Goal: Information Seeking & Learning: Check status

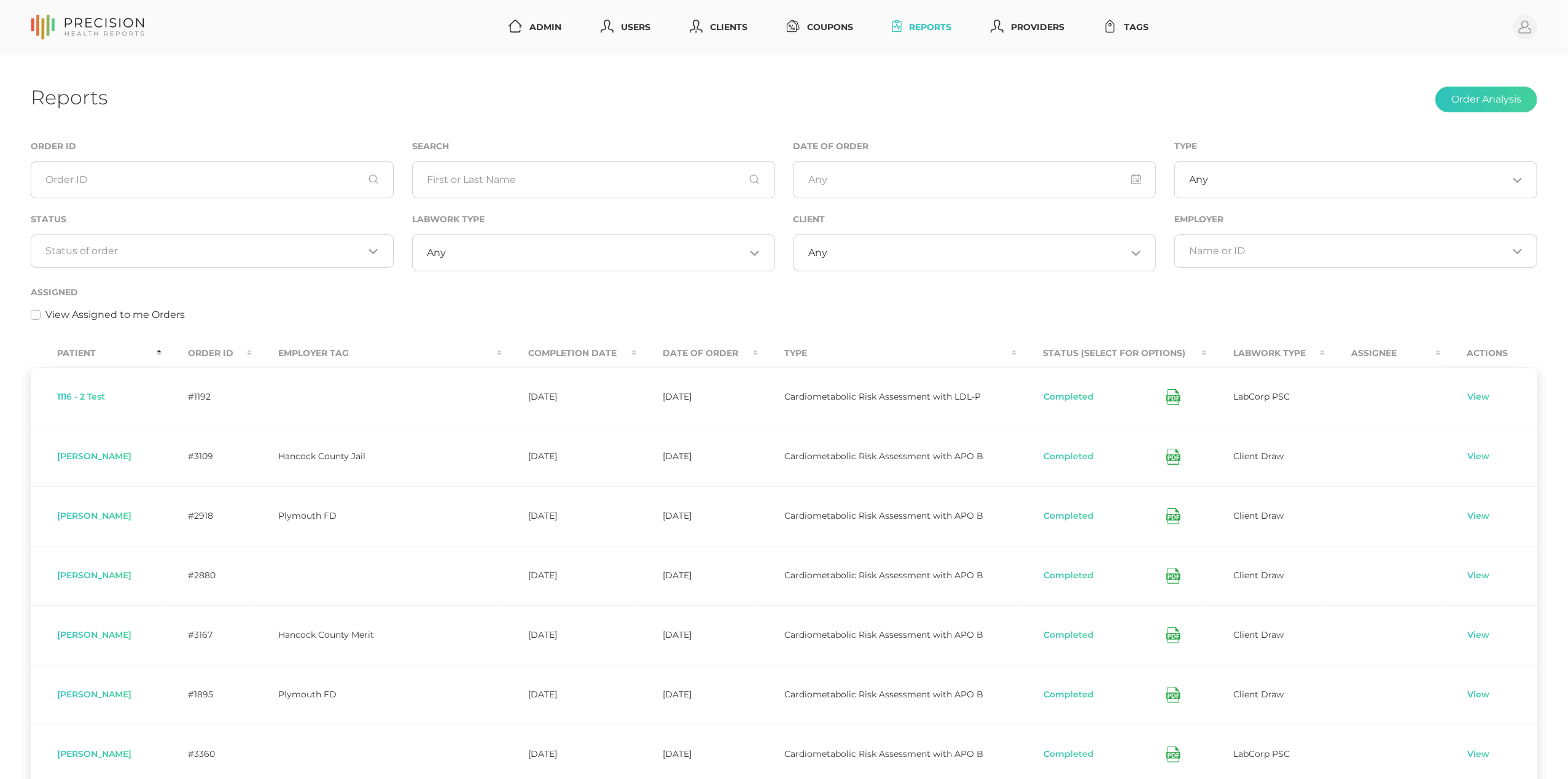
click at [580, 314] on div "View Assigned to me Orders" at bounding box center [784, 315] width 1507 height 15
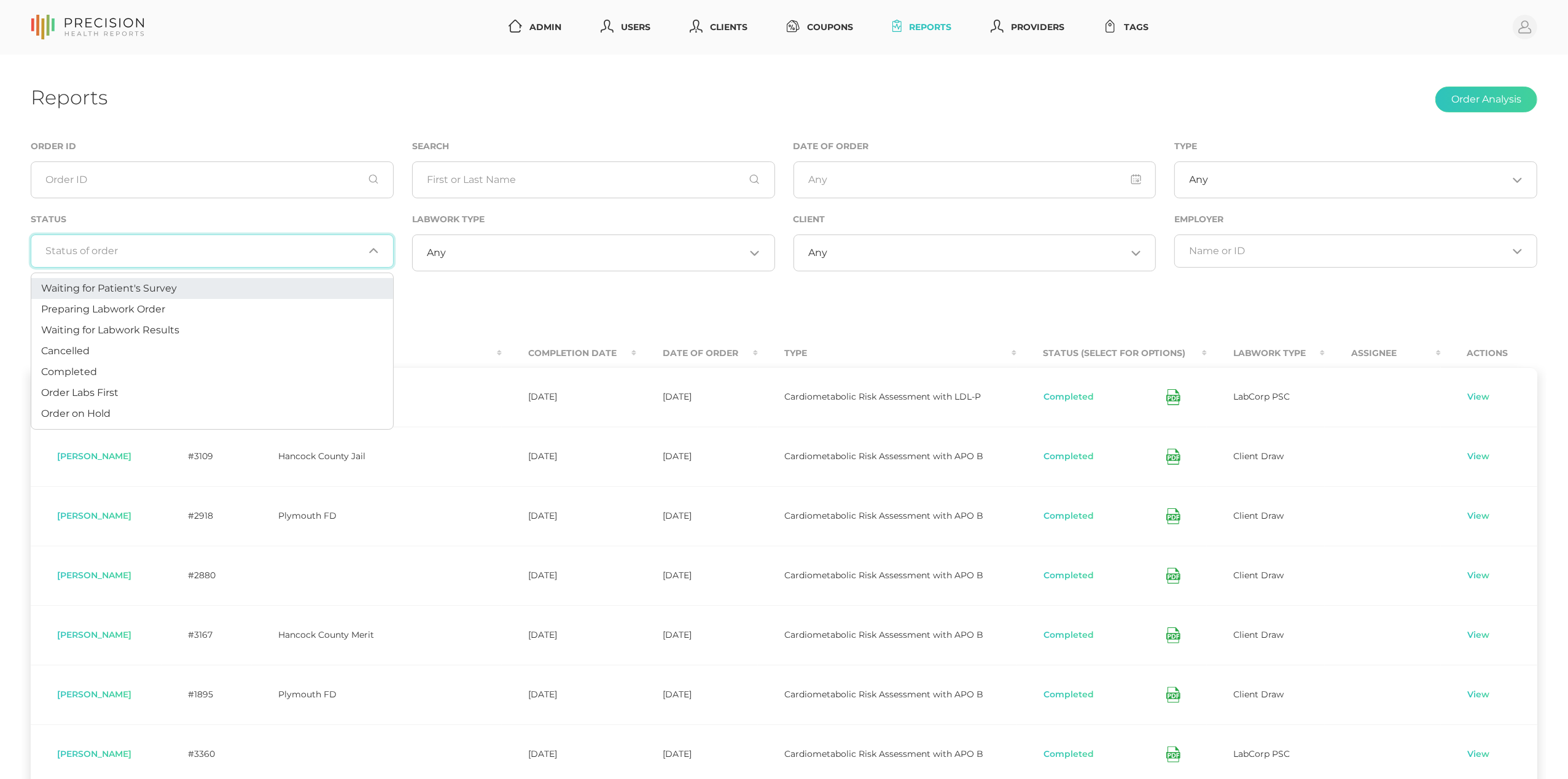
click at [172, 256] on input "Search for option" at bounding box center [205, 251] width 318 height 12
click at [162, 316] on li "Preparing Labwork Order" at bounding box center [212, 309] width 362 height 21
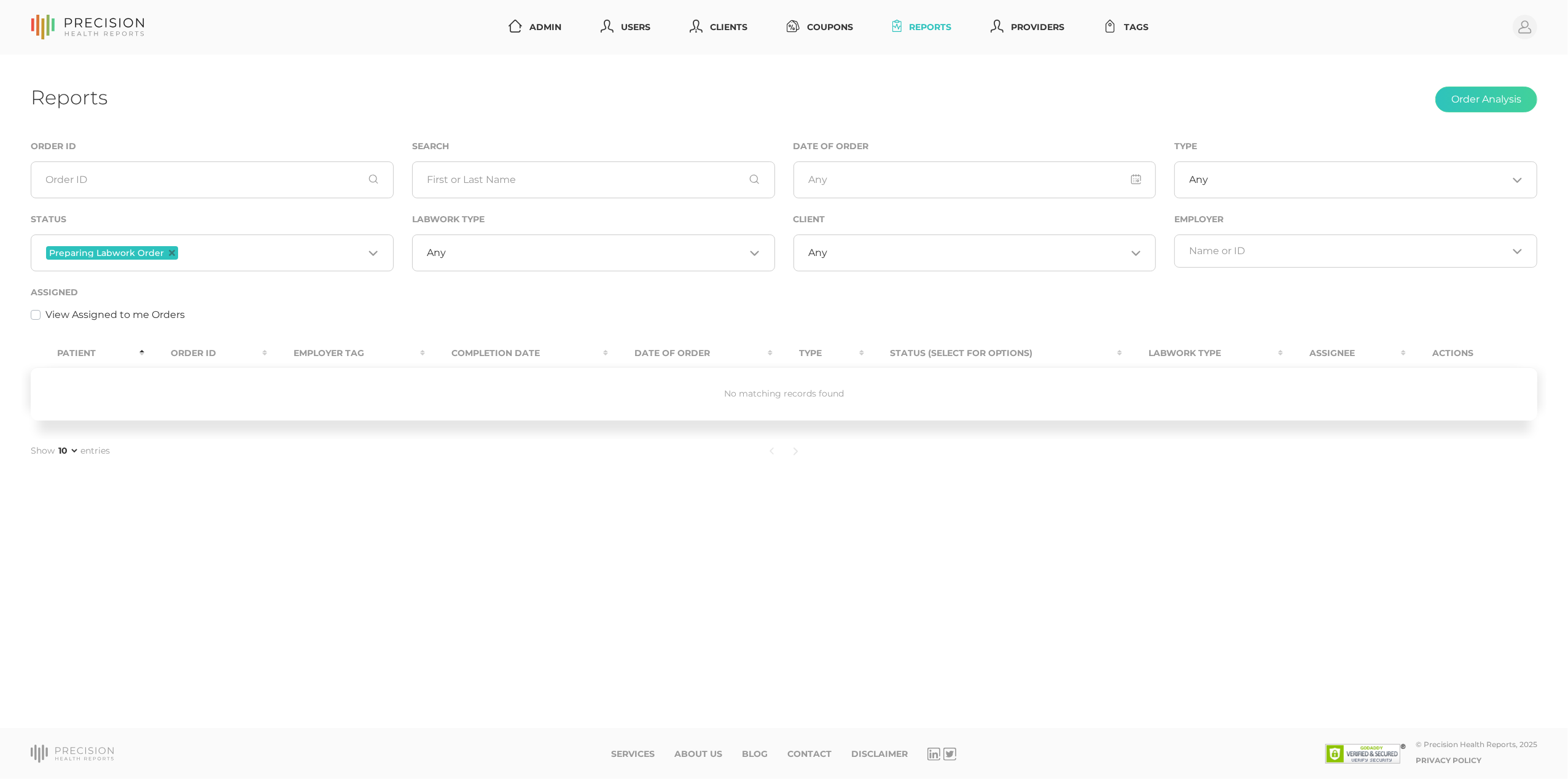
click at [222, 248] on input "Search for option" at bounding box center [272, 253] width 183 height 16
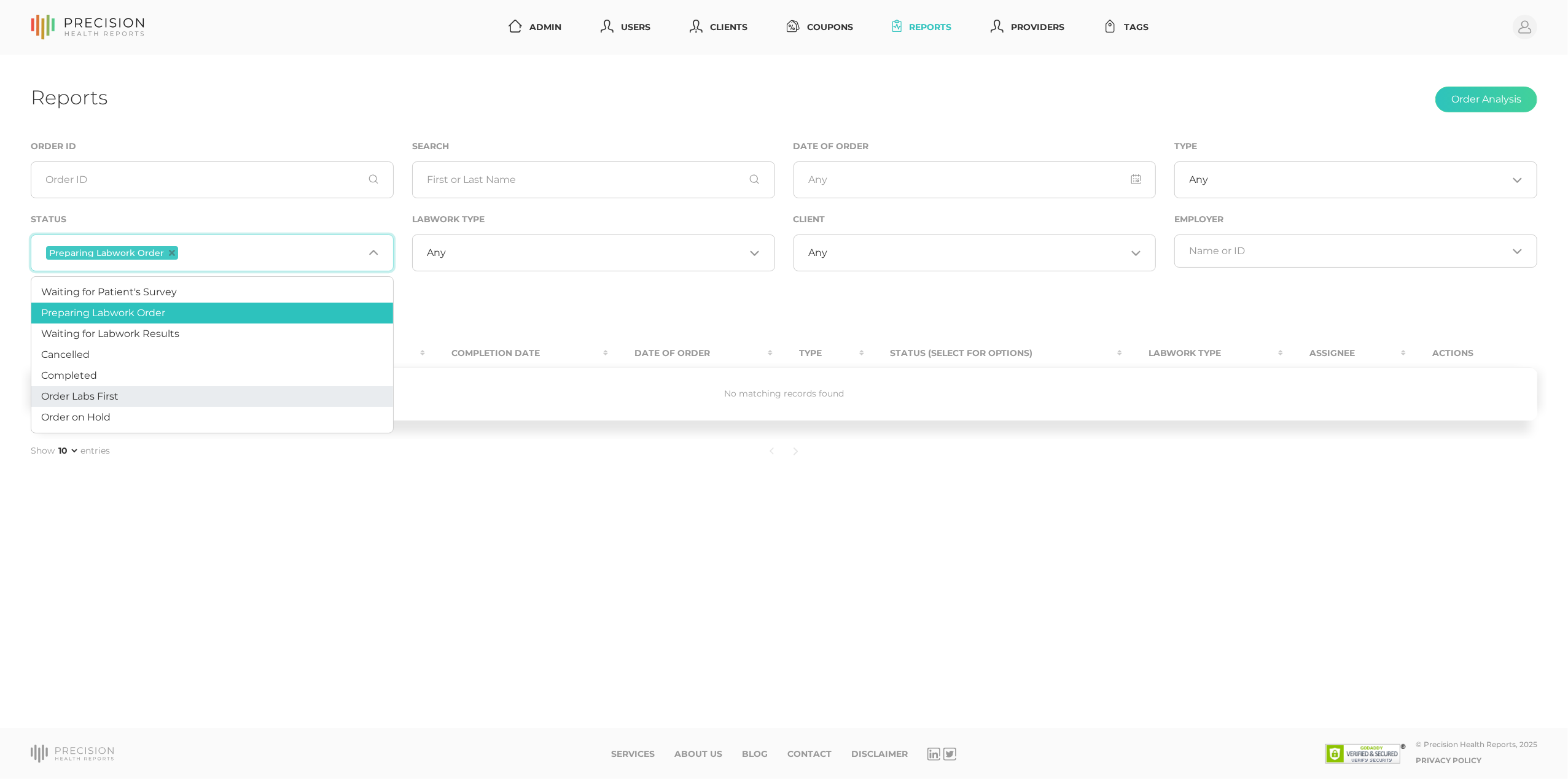
click at [143, 394] on li "Order Labs First" at bounding box center [212, 397] width 362 height 21
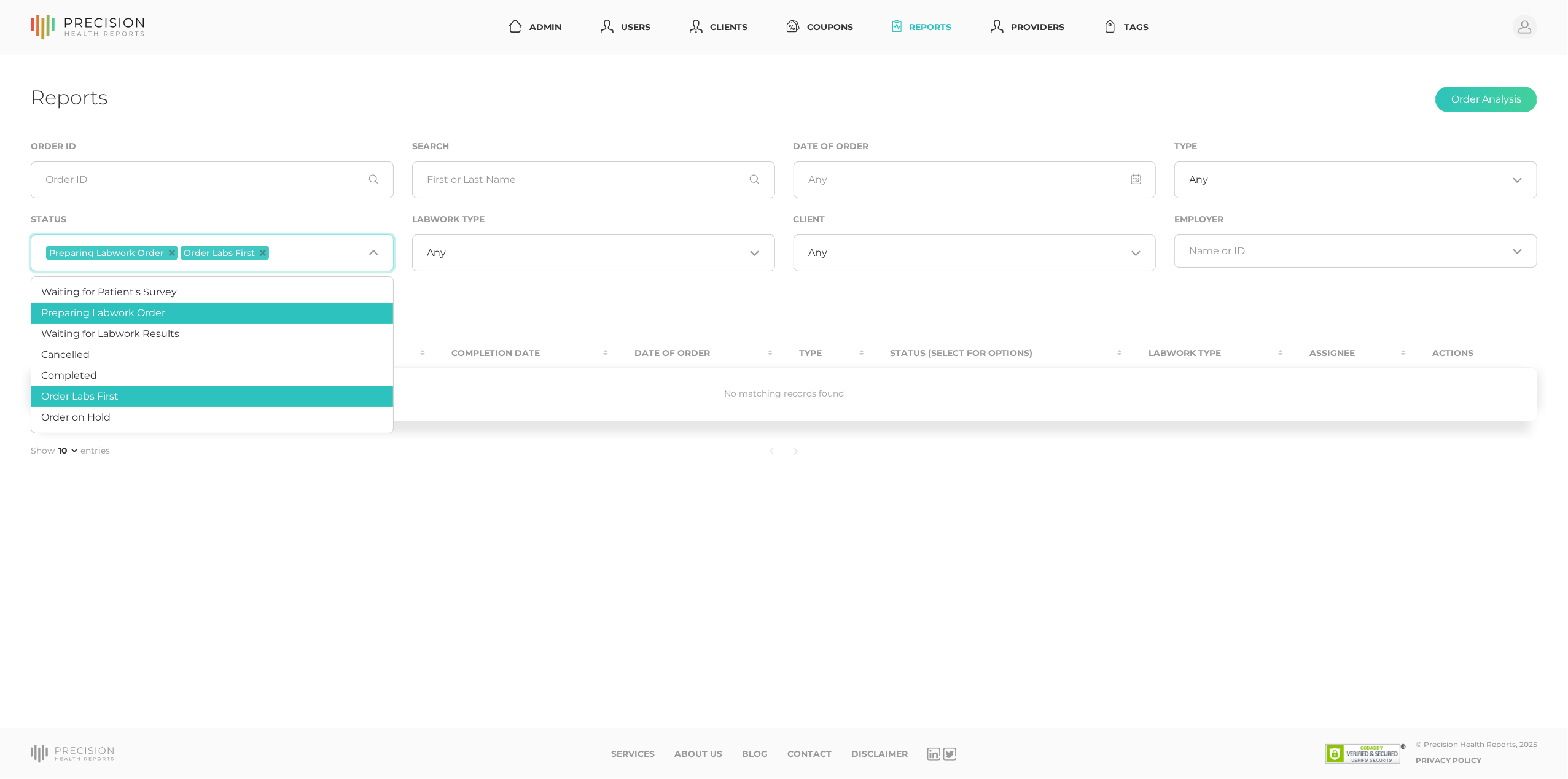
click at [483, 118] on div "Reports Order Analysis Order ID Search Date of Order Type Any Loading... Status…" at bounding box center [784, 391] width 1568 height 674
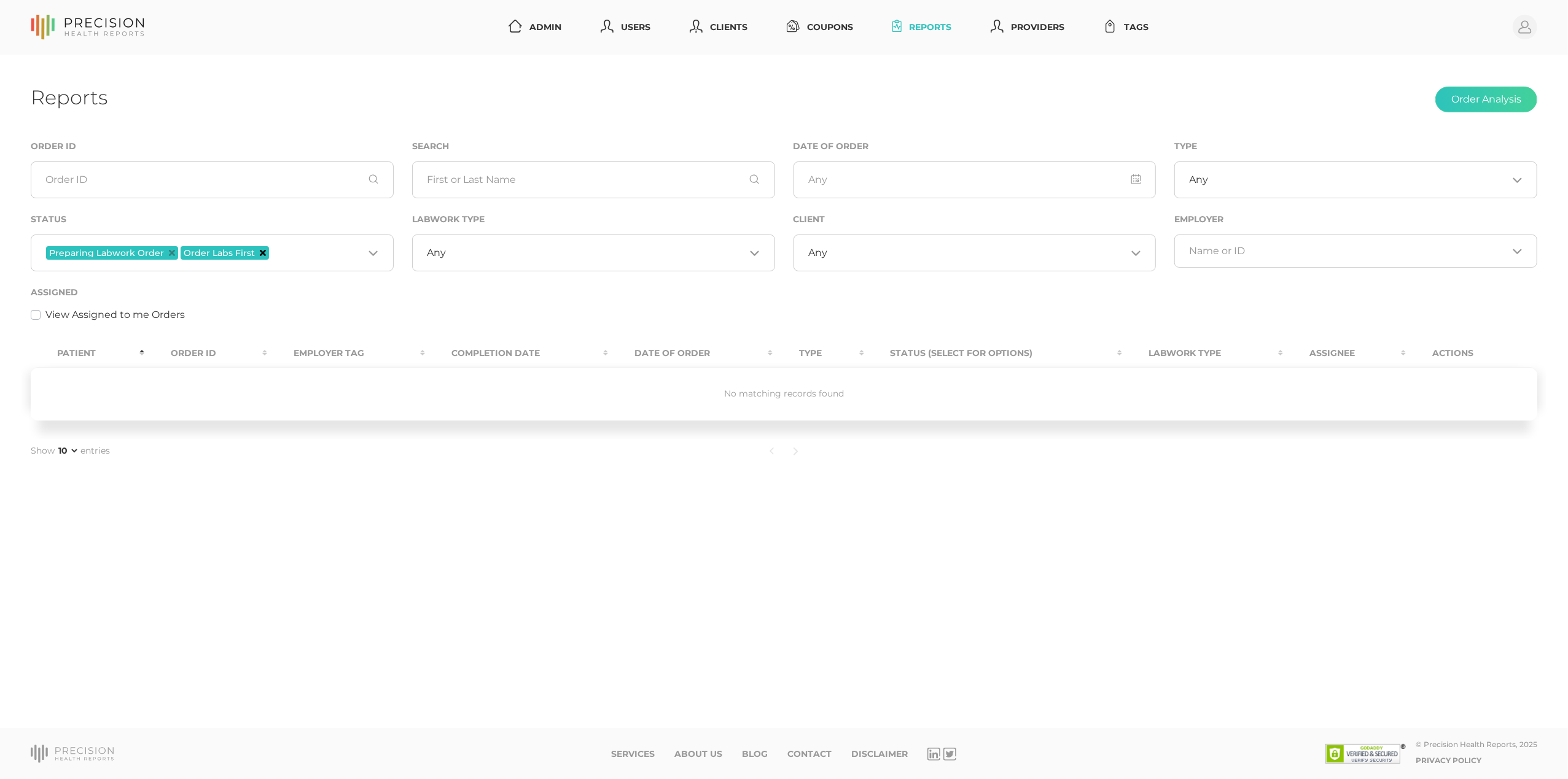
click at [260, 253] on icon "Deselect Order Labs First" at bounding box center [263, 253] width 6 height 6
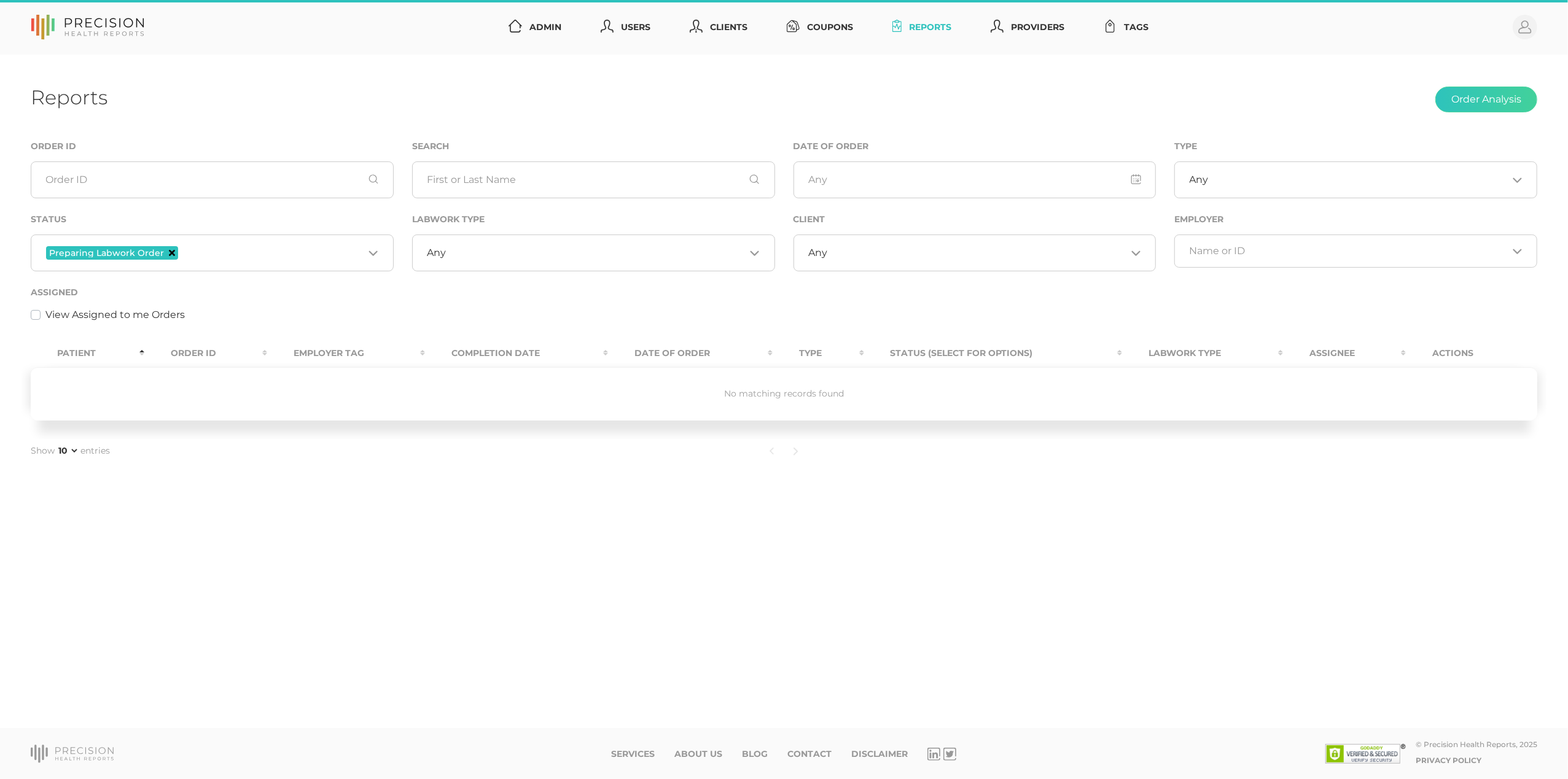
click at [171, 254] on icon "Deselect Preparing Labwork Order" at bounding box center [172, 253] width 6 height 6
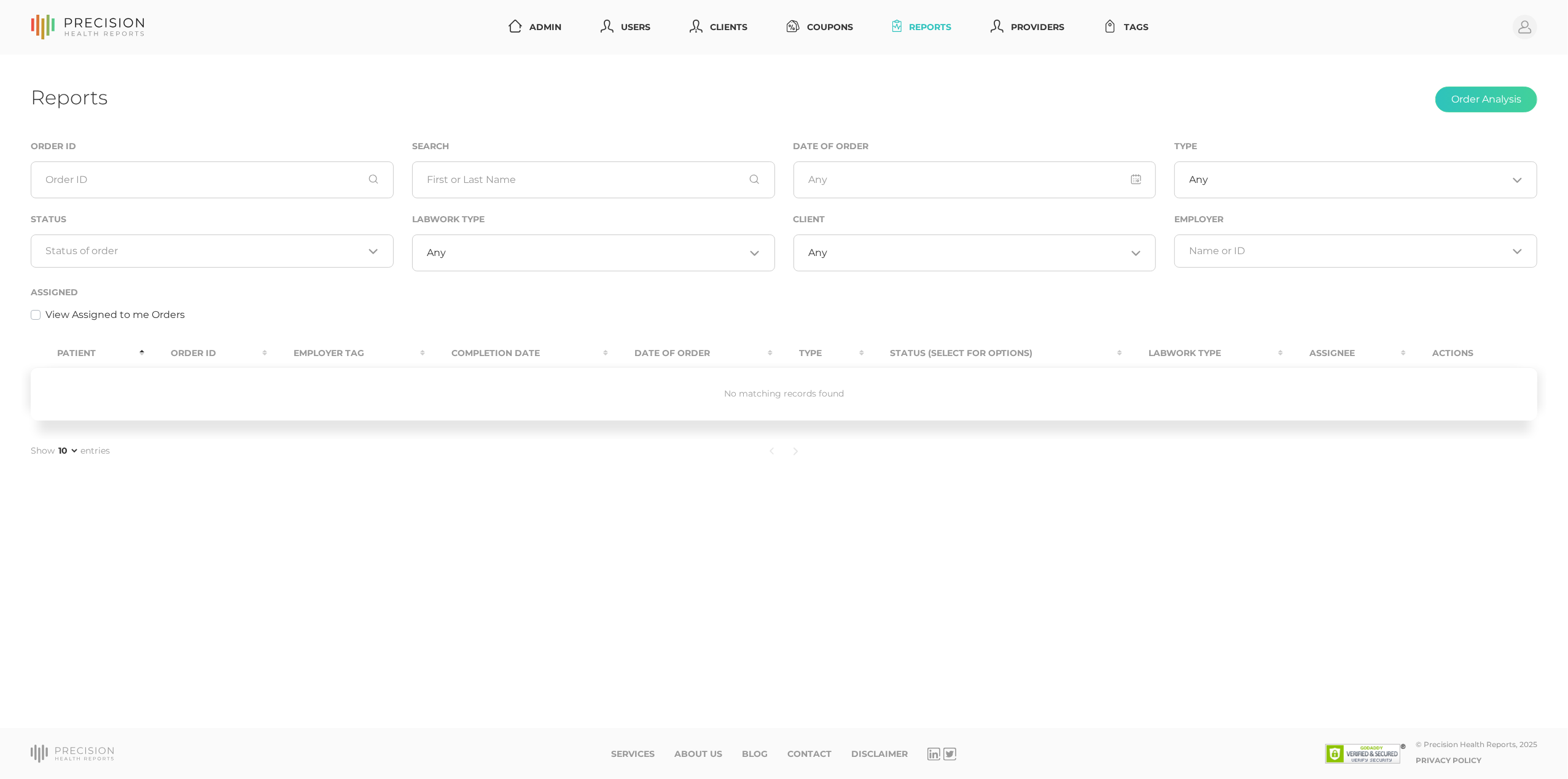
click at [194, 254] on input "Search for option" at bounding box center [205, 251] width 318 height 12
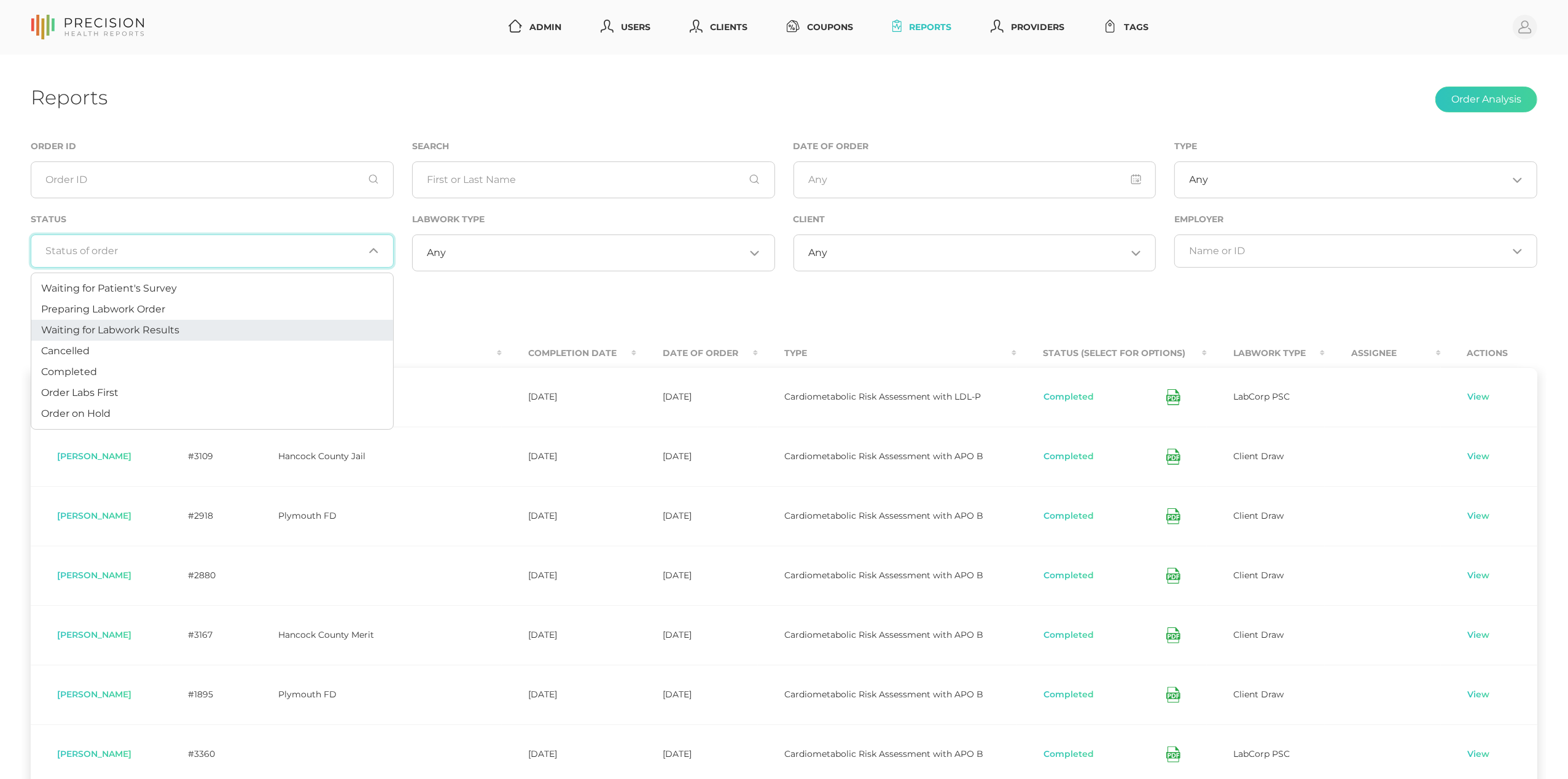
click at [178, 332] on span "Waiting for Labwork Results" at bounding box center [110, 330] width 138 height 12
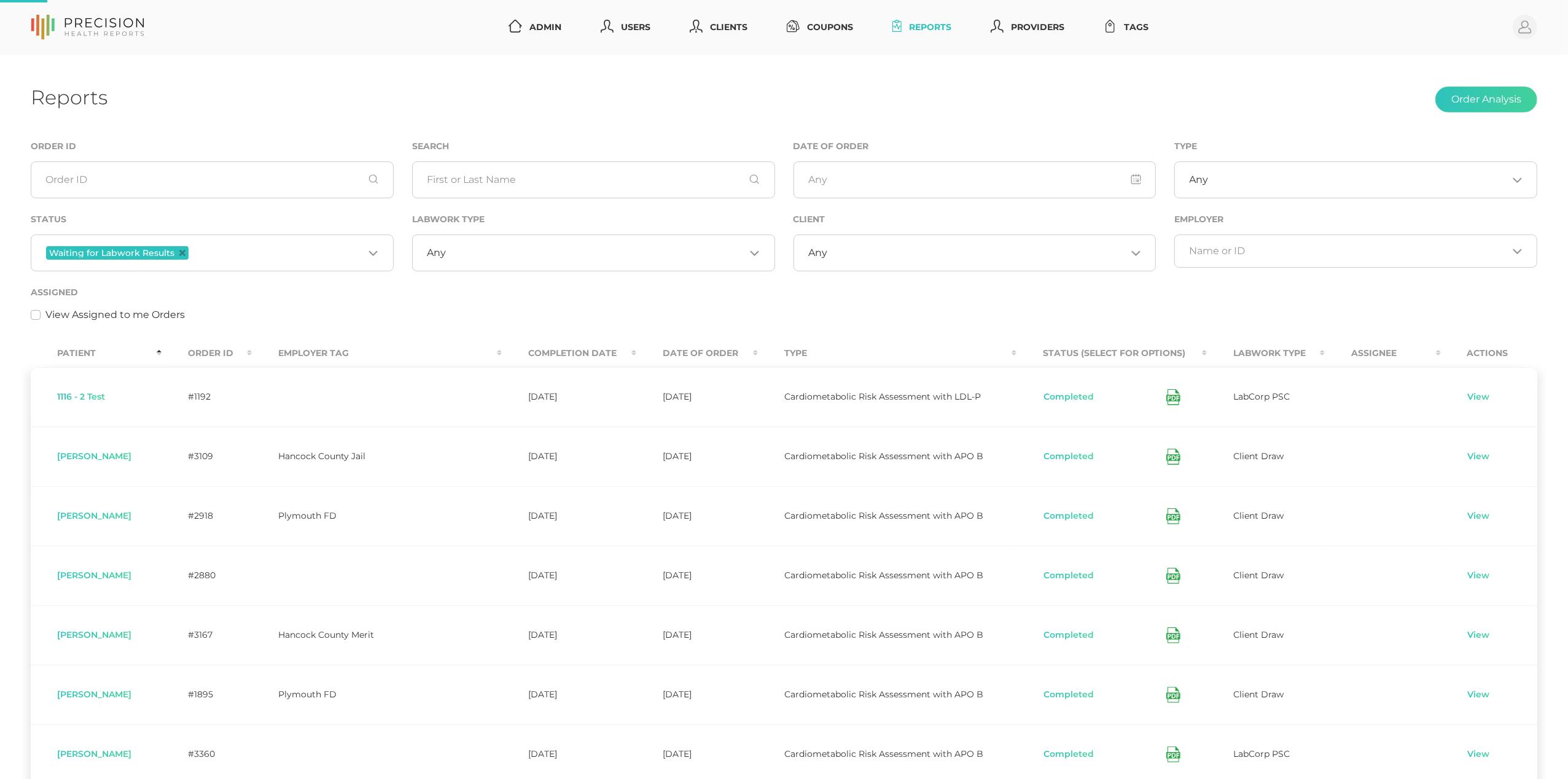
click at [519, 257] on input "Search for option" at bounding box center [596, 253] width 299 height 12
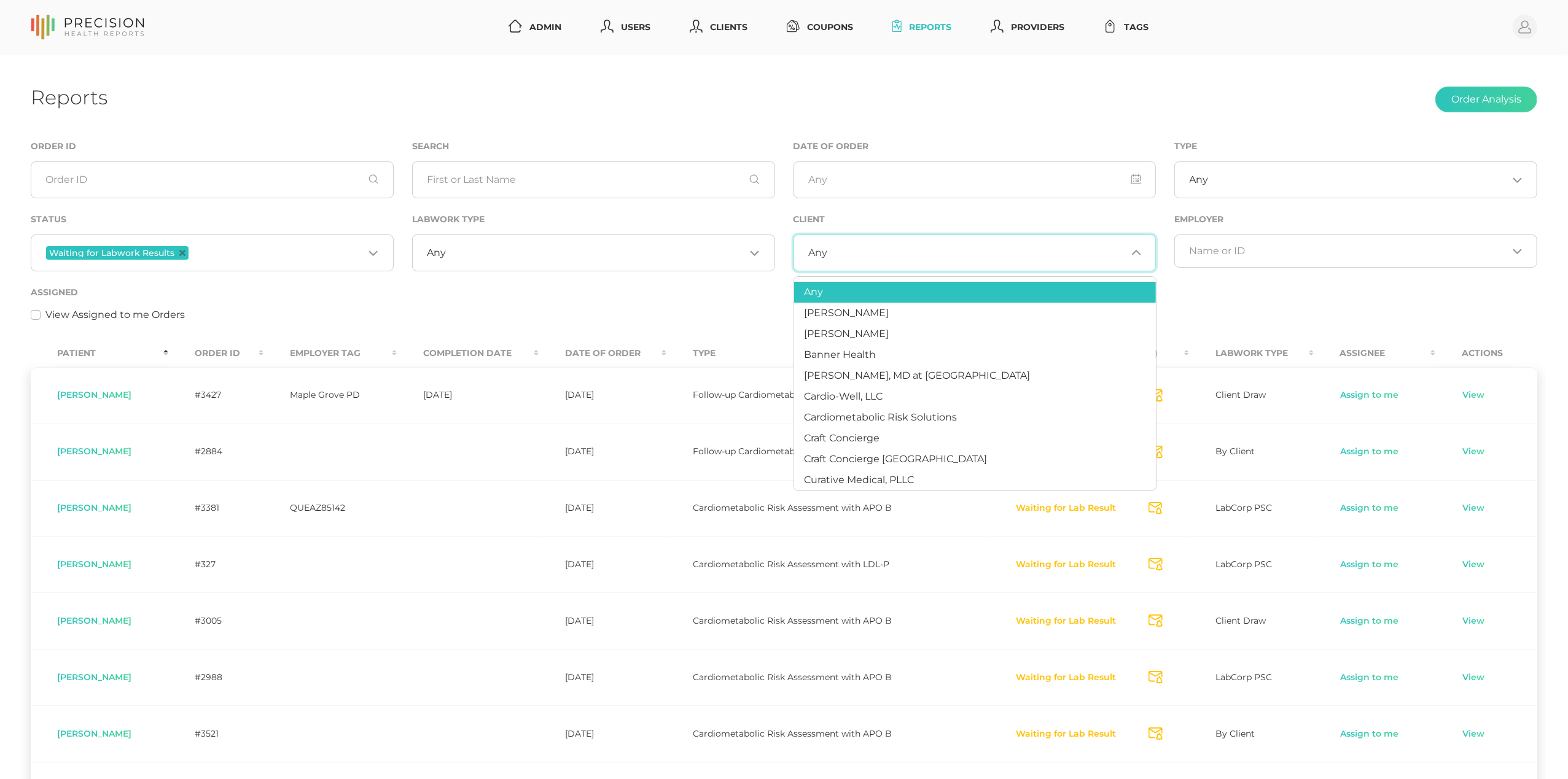
click at [912, 256] on input "Search for option" at bounding box center [977, 253] width 299 height 12
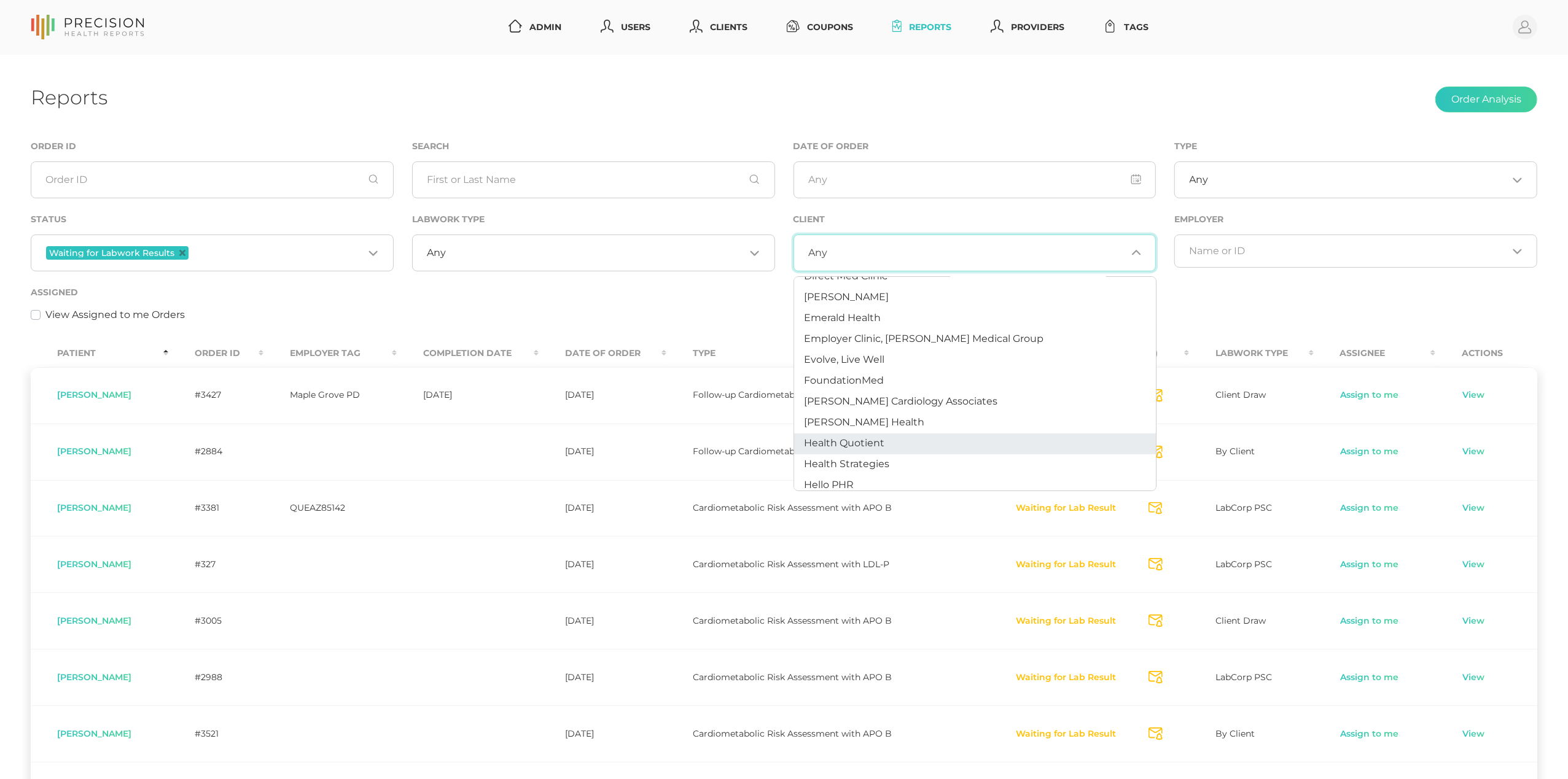
scroll to position [268, 0]
click at [853, 438] on span "Health Quotient" at bounding box center [844, 442] width 81 height 12
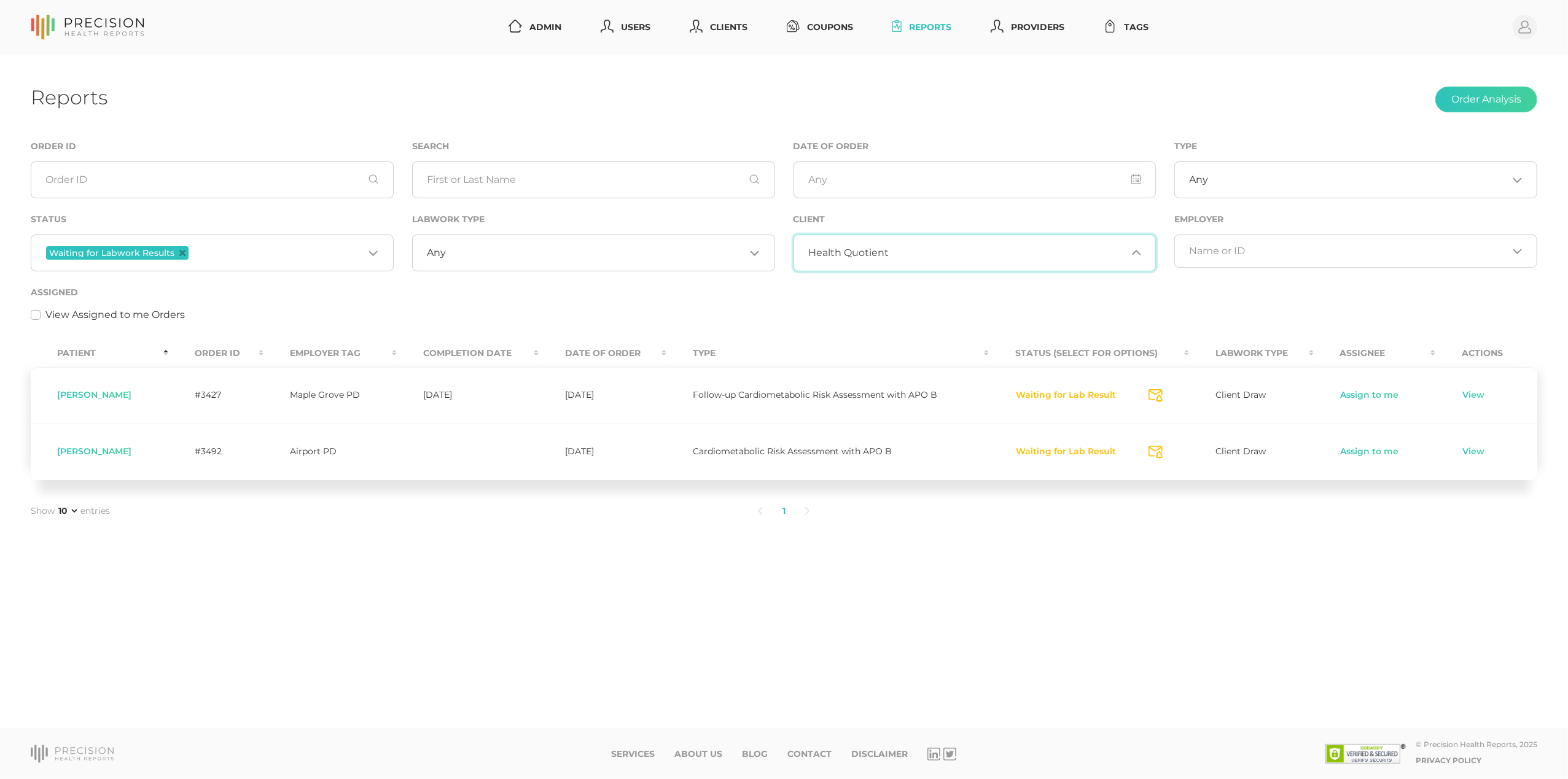
click at [889, 249] on input "Search for option" at bounding box center [1007, 253] width 238 height 12
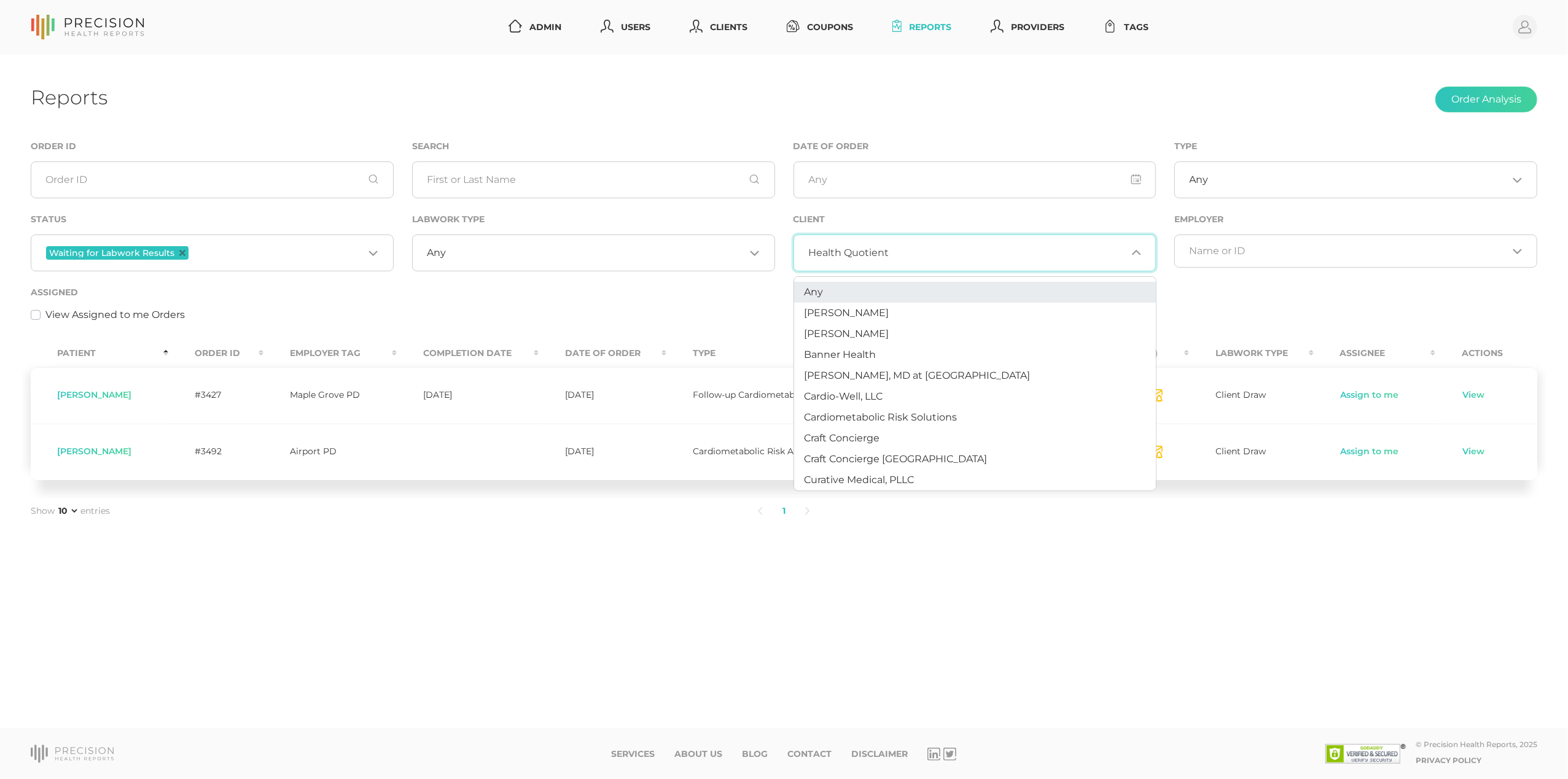
scroll to position [0, 0]
click at [828, 288] on li "Any" at bounding box center [975, 292] width 362 height 21
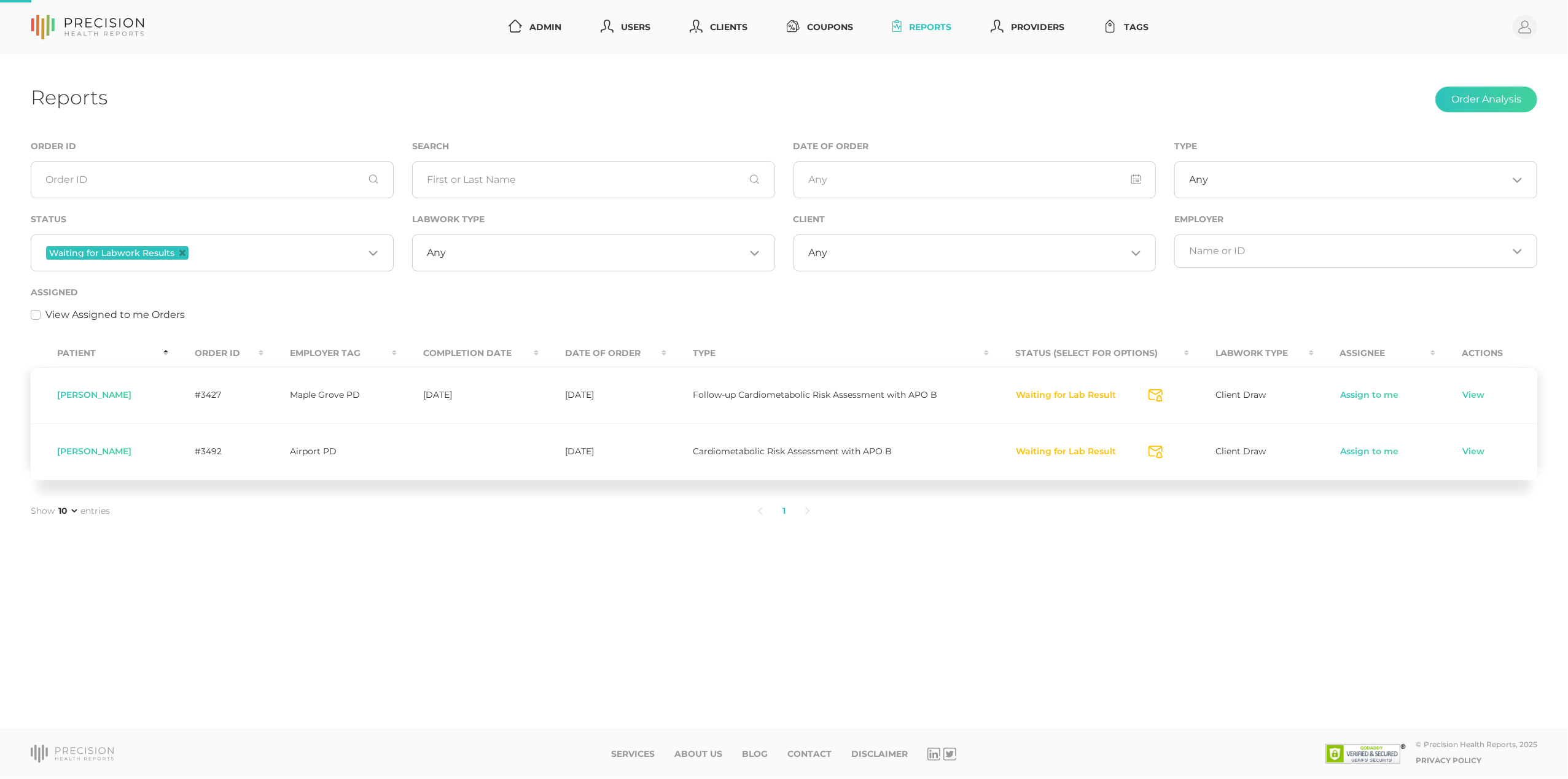
click at [602, 254] on input "Search for option" at bounding box center [596, 253] width 299 height 12
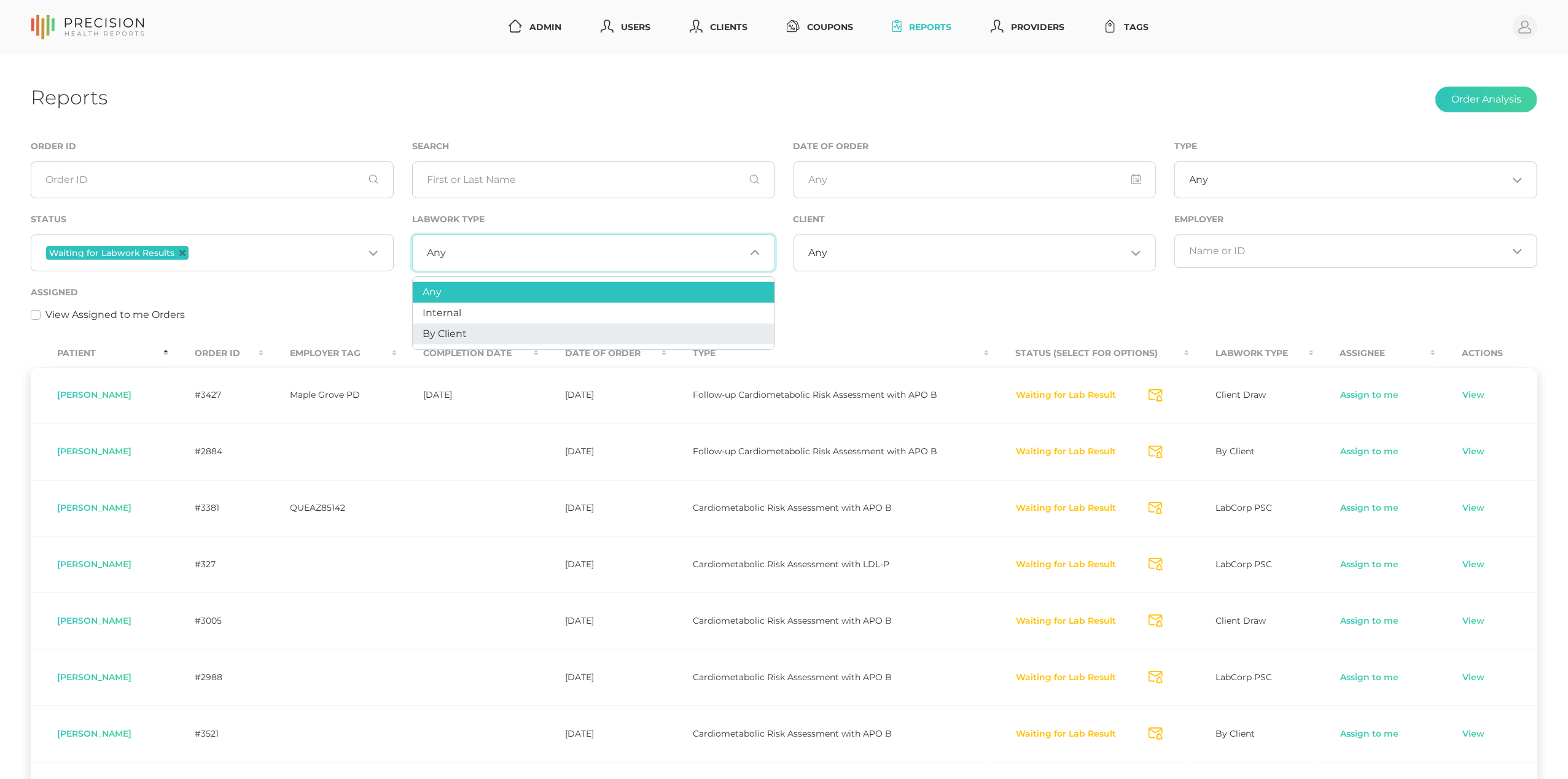
click at [581, 331] on li "By Client" at bounding box center [593, 334] width 362 height 21
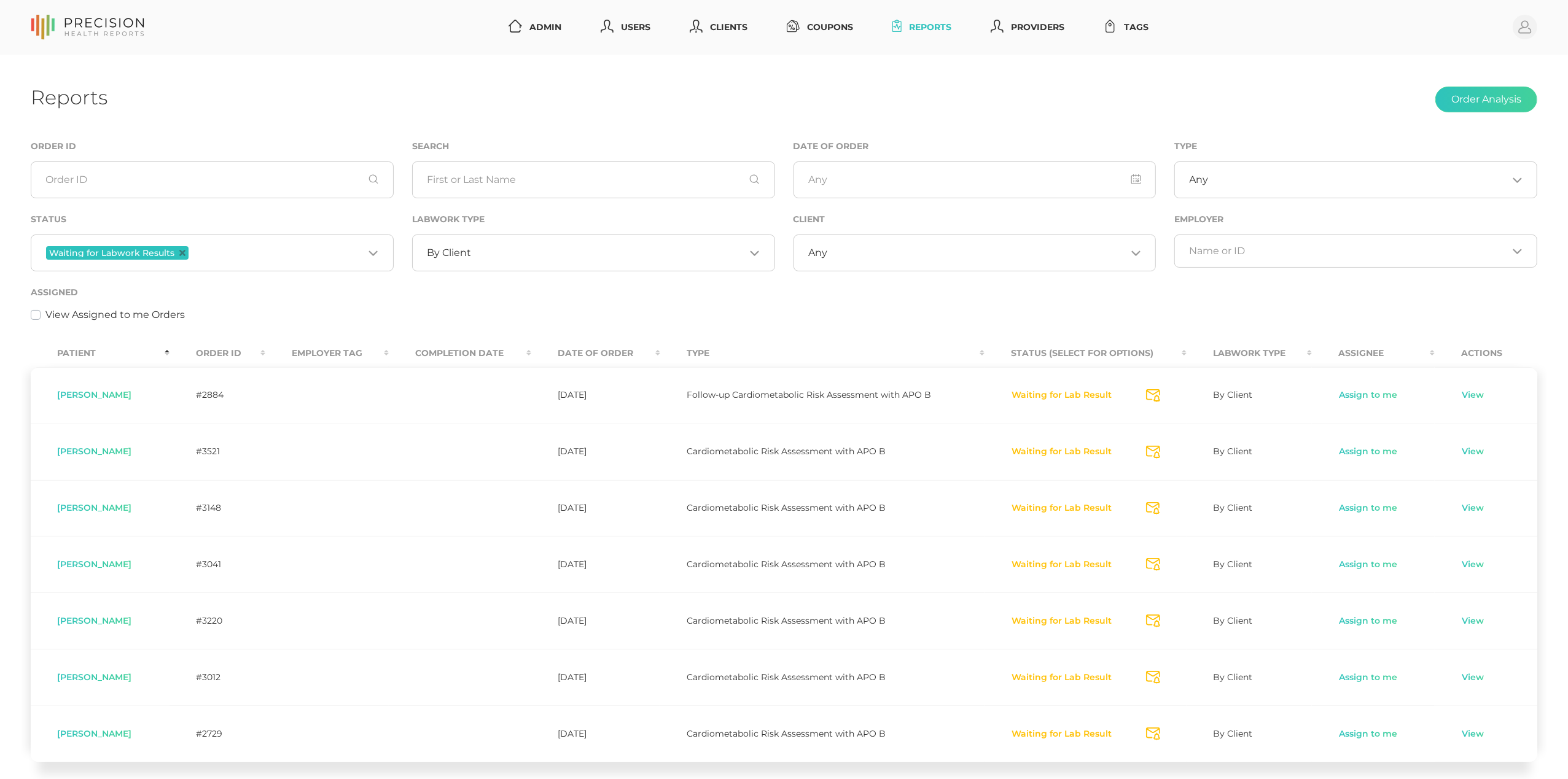
click at [224, 347] on th "Order ID" at bounding box center [217, 353] width 96 height 28
click at [181, 254] on icon "Deselect Waiting for Labwork Results" at bounding box center [182, 253] width 6 height 6
click at [252, 285] on div "Assigned View Assigned to me Orders" at bounding box center [784, 303] width 1507 height 37
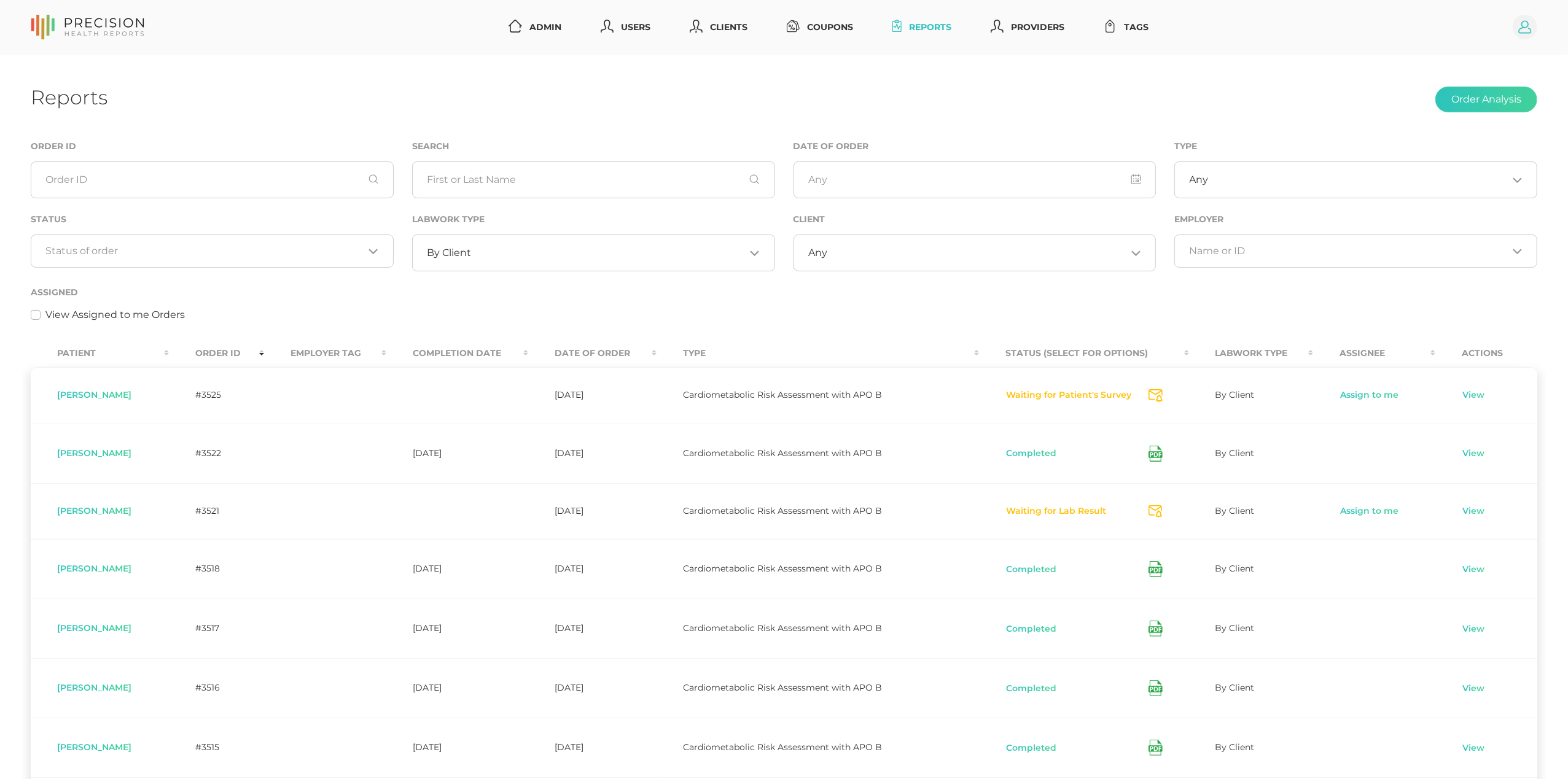
click at [1524, 33] on icon at bounding box center [1525, 27] width 13 height 13
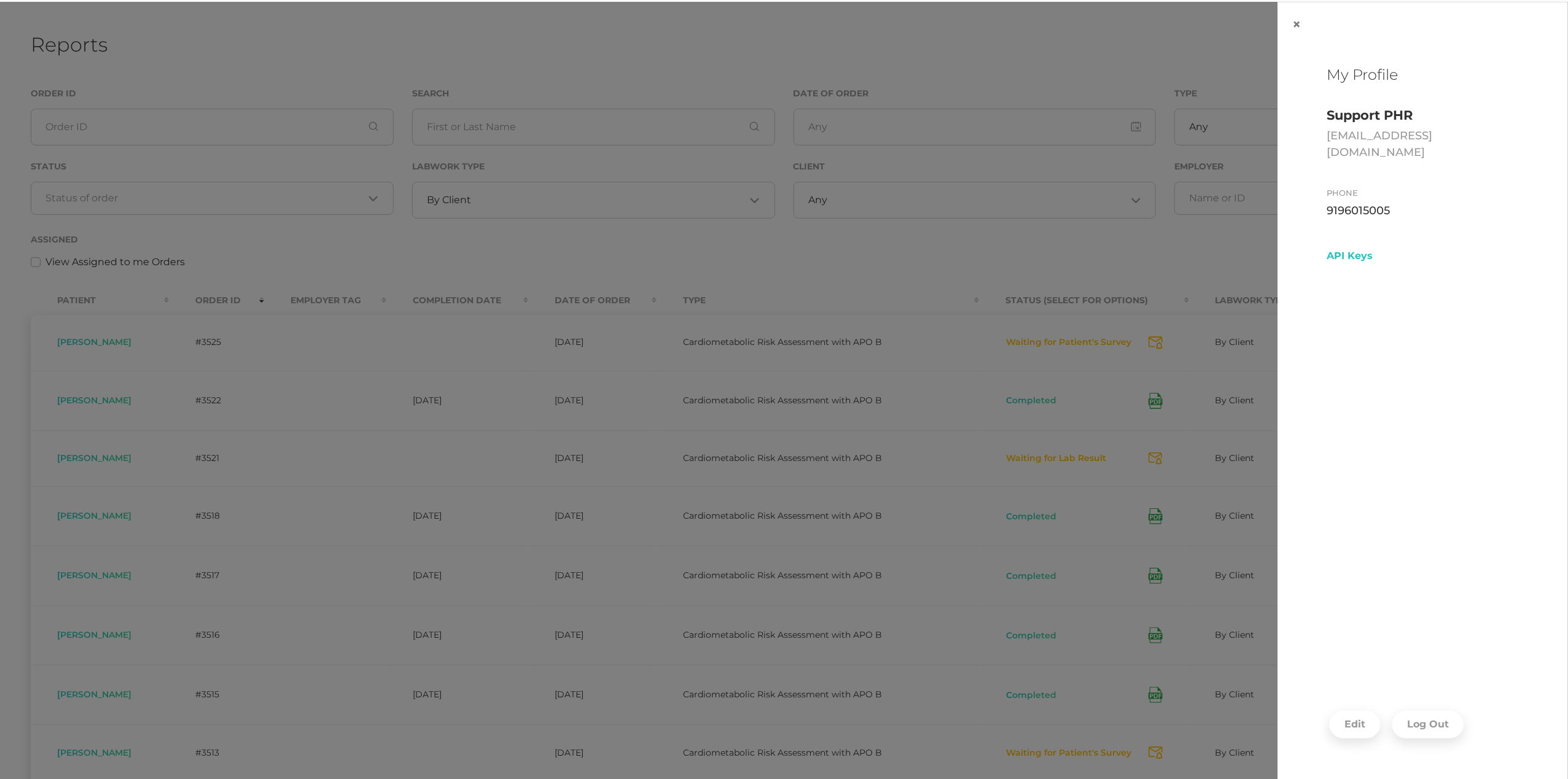
click at [1420, 736] on button "Log Out" at bounding box center [1428, 724] width 73 height 29
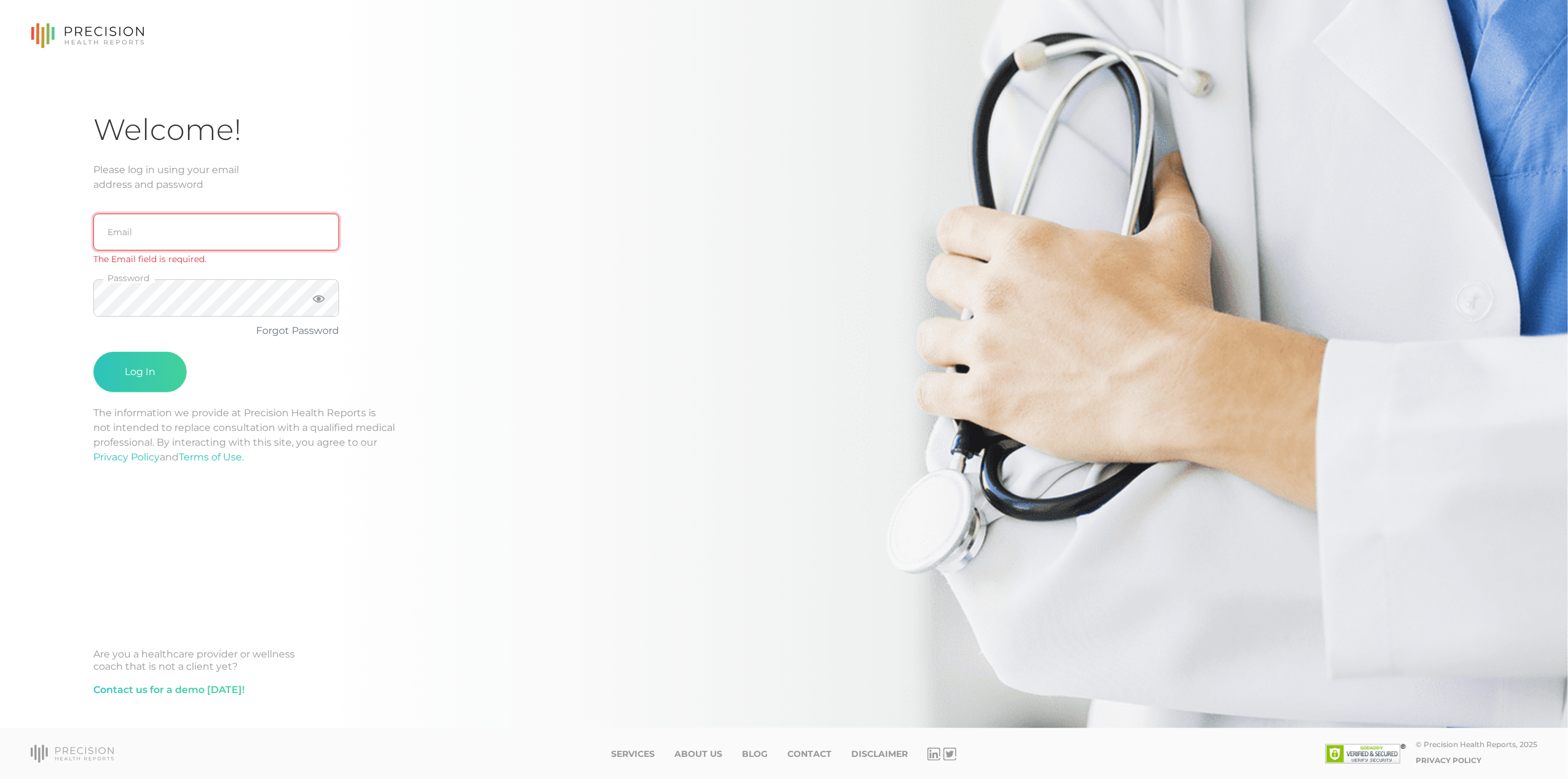
type input "[EMAIL_ADDRESS][DOMAIN_NAME]"
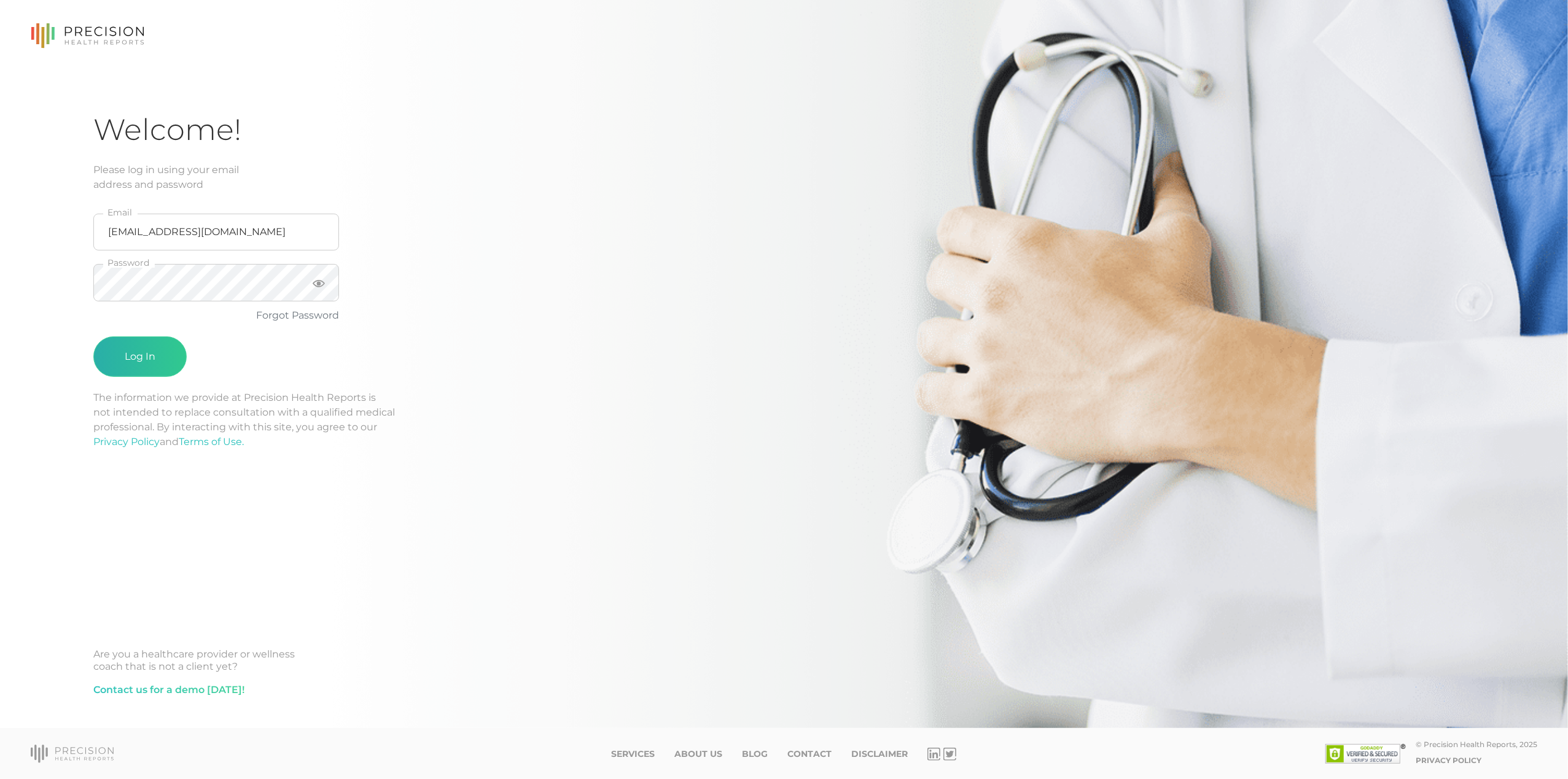
click at [143, 352] on button "Log In" at bounding box center [140, 356] width 93 height 40
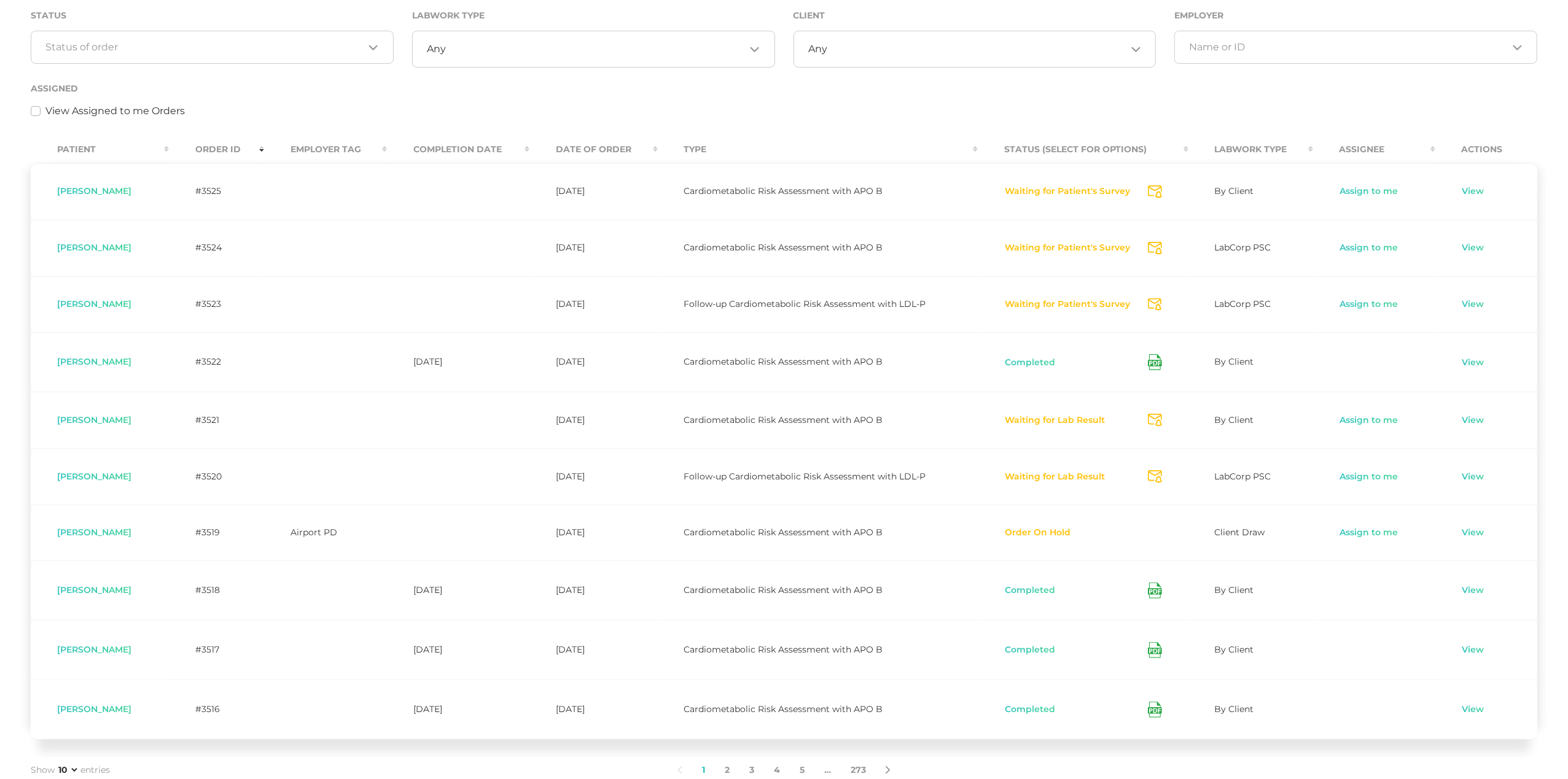
scroll to position [205, 0]
click at [1472, 187] on link "View" at bounding box center [1474, 190] width 24 height 12
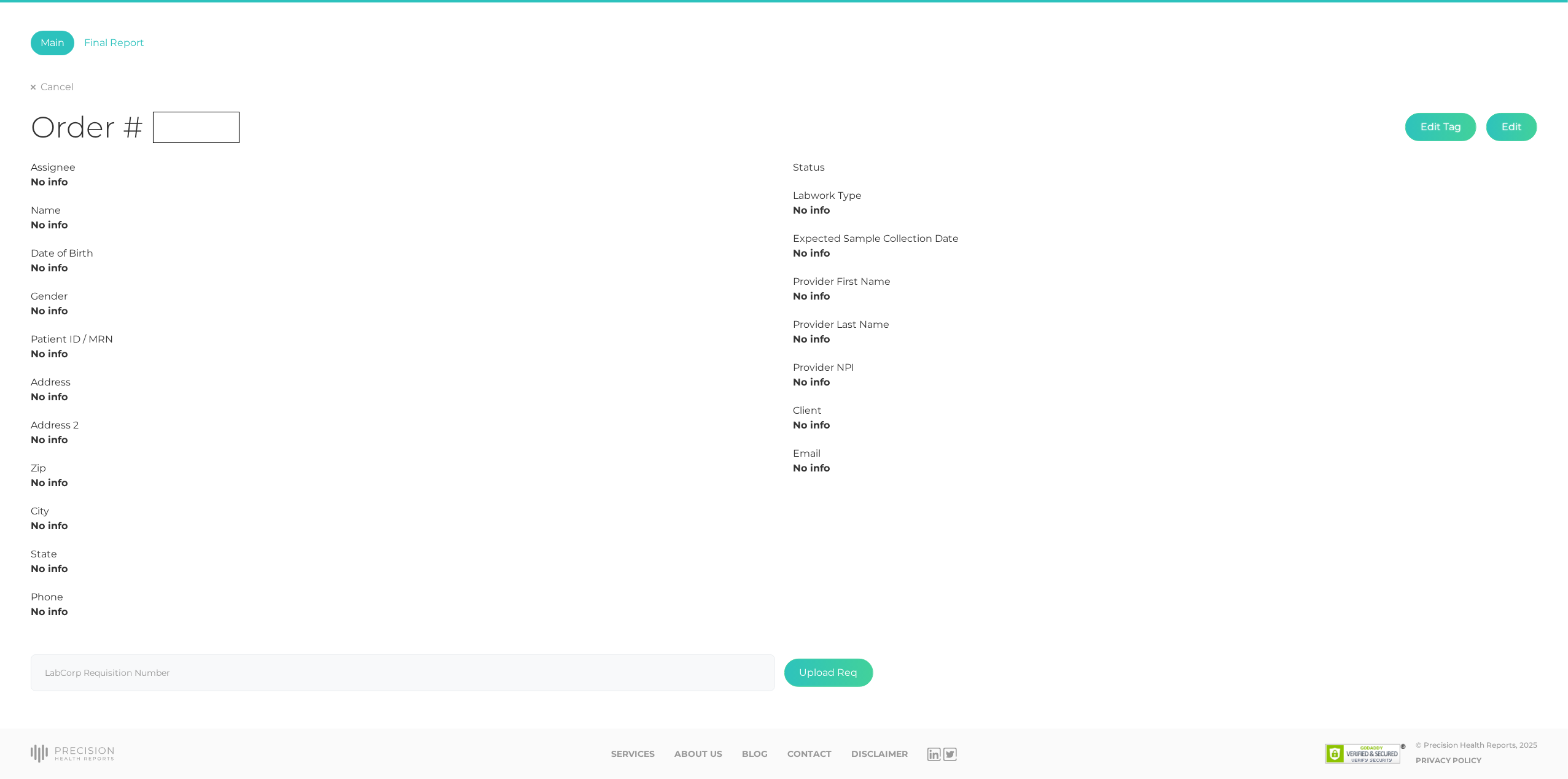
scroll to position [55, 0]
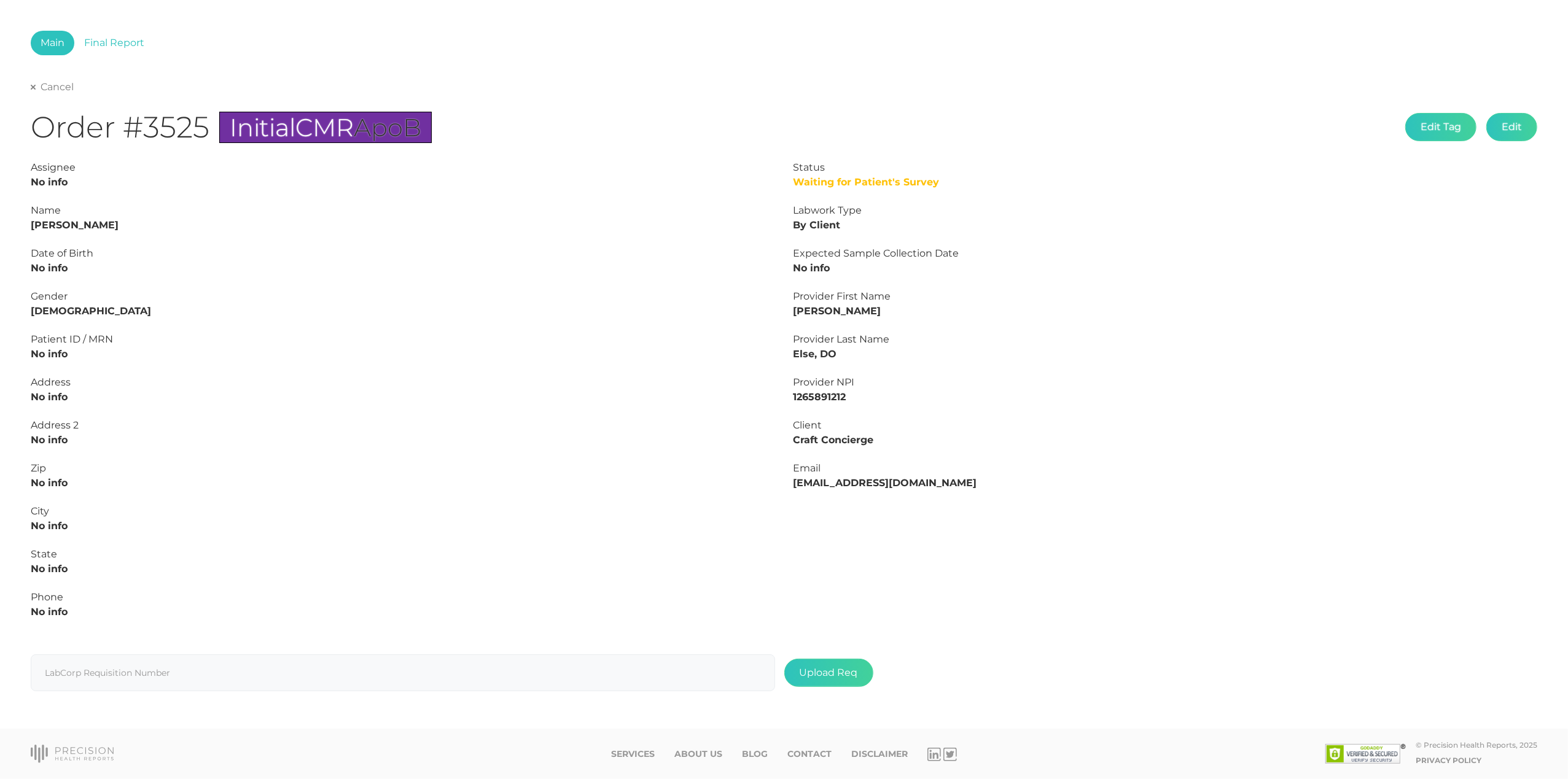
click at [40, 87] on link "Cancel" at bounding box center [52, 87] width 43 height 12
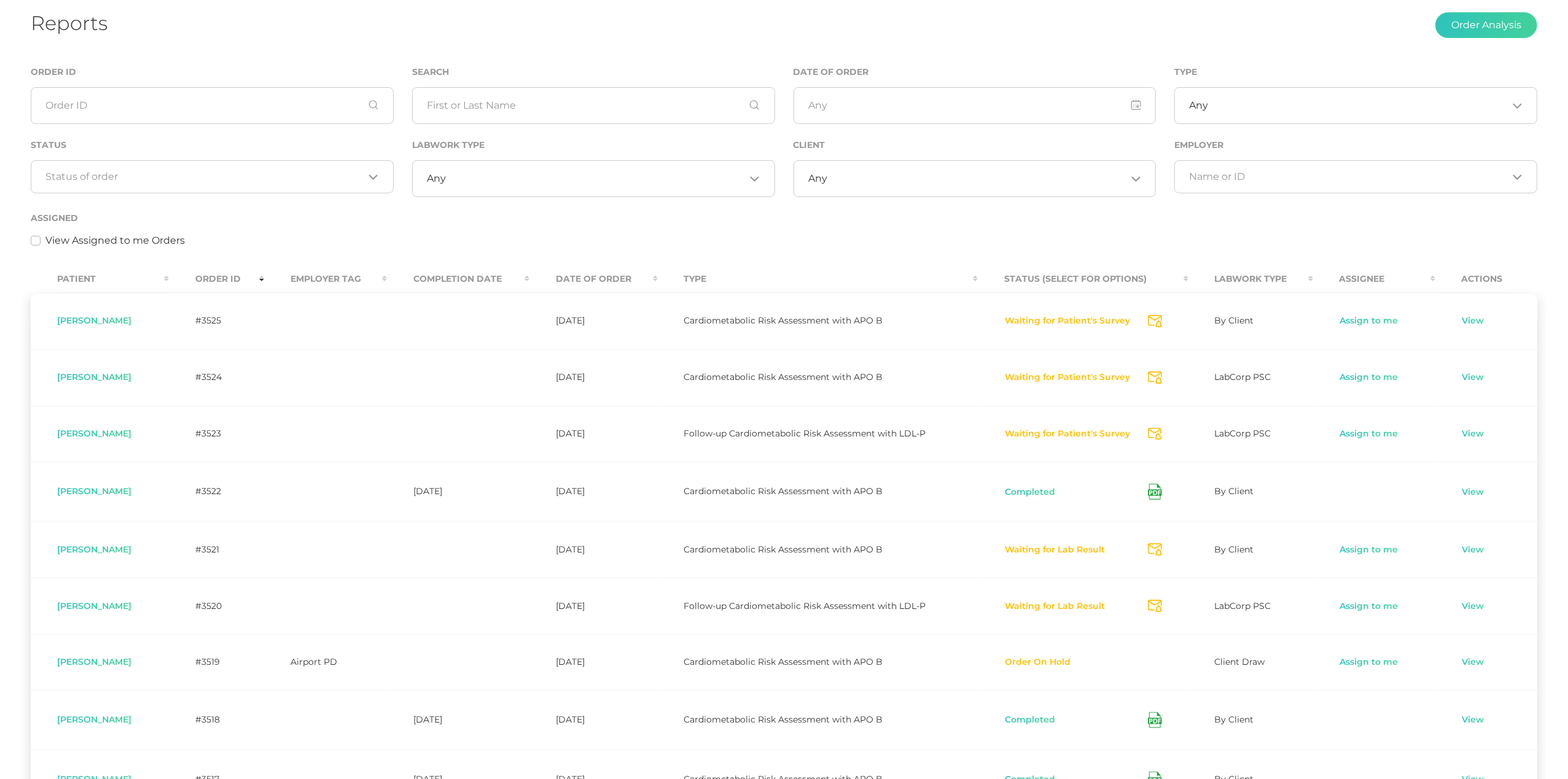
scroll to position [82, 0]
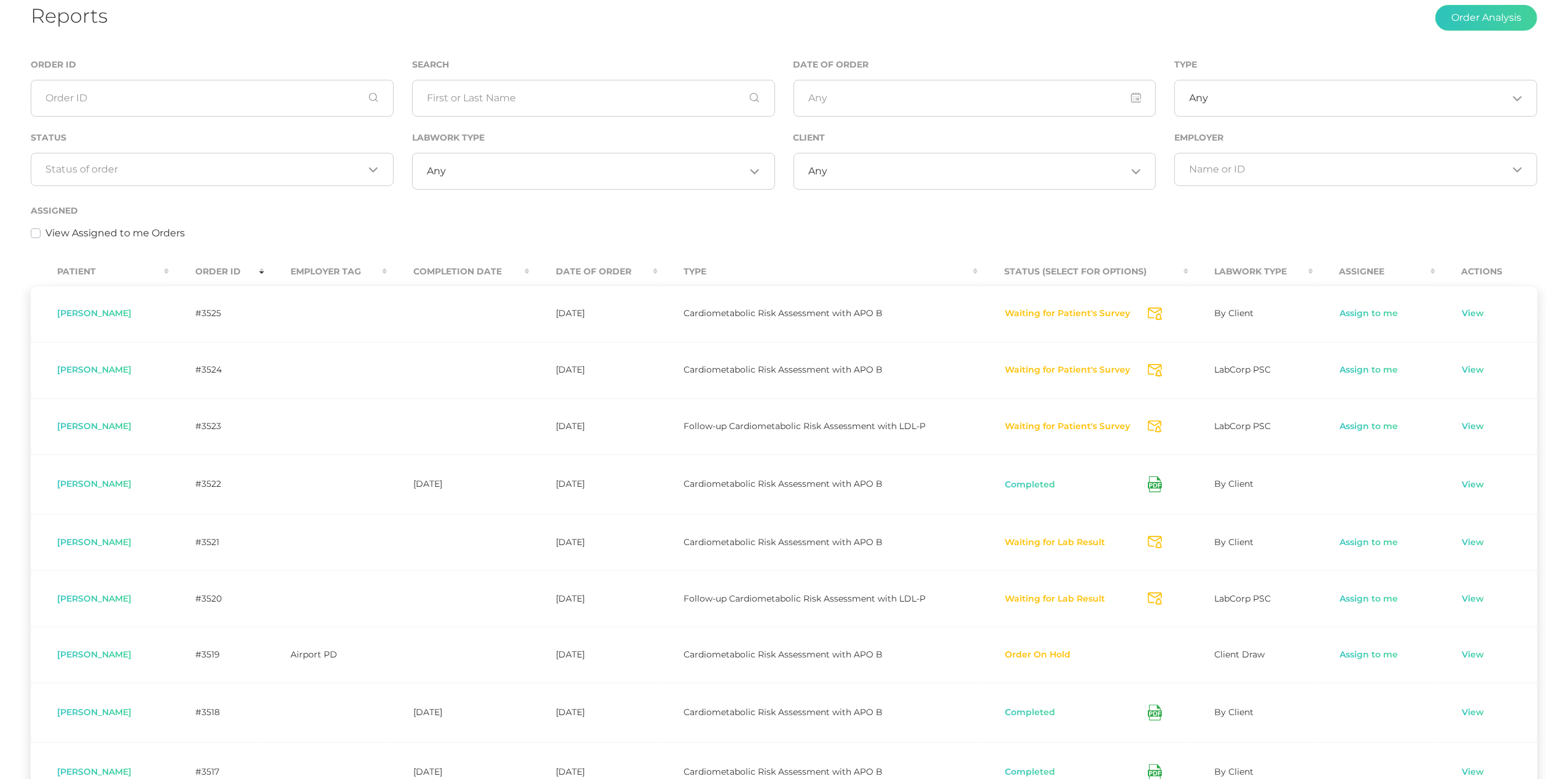
click at [1047, 369] on button "Waiting for Patient's Survey" at bounding box center [1067, 370] width 127 height 12
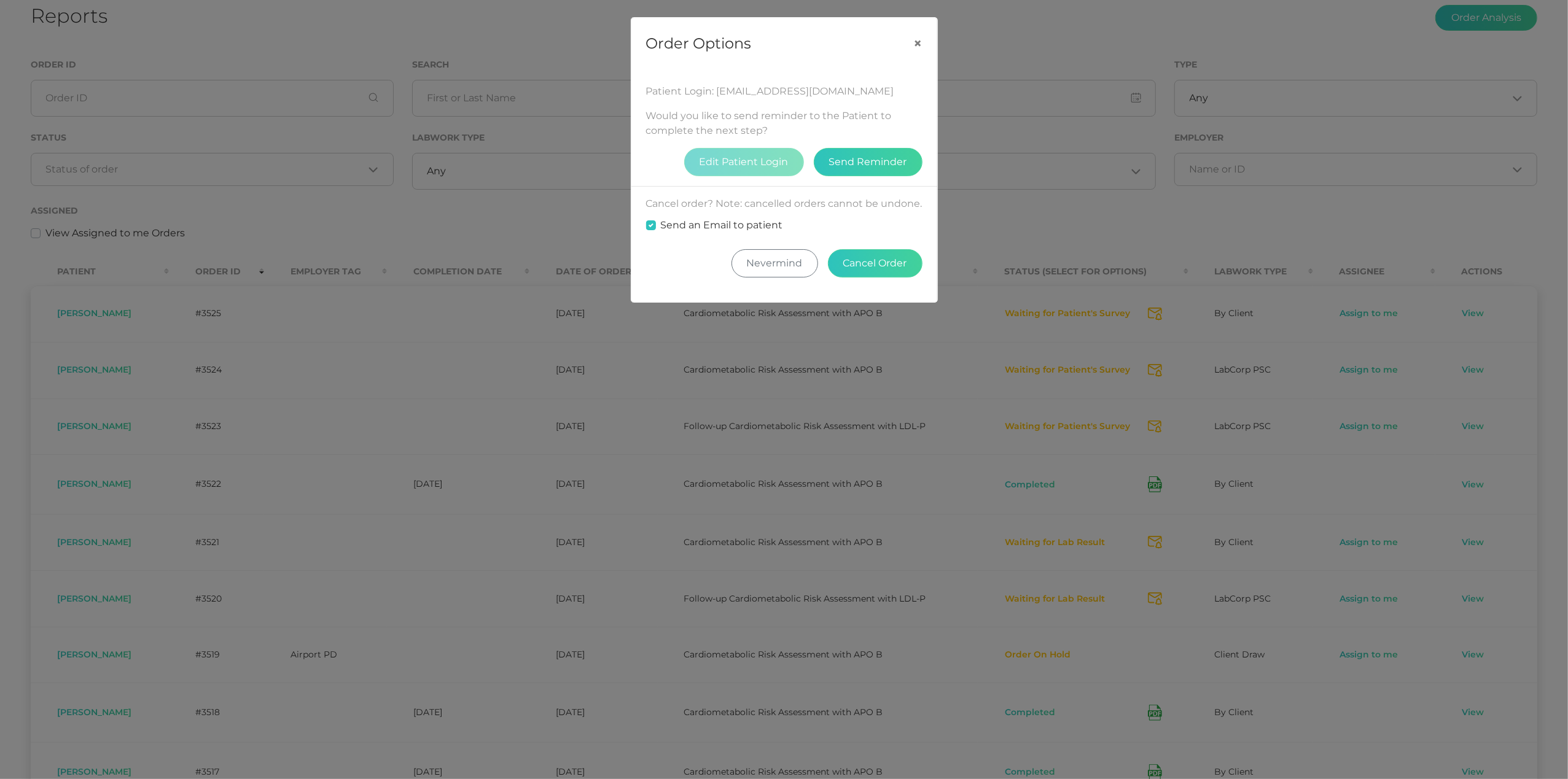
click at [757, 233] on label "Send an Email to patient" at bounding box center [722, 225] width 122 height 15
click at [656, 230] on input "Send an Email to patient" at bounding box center [651, 224] width 10 height 12
checkbox input "false"
click at [876, 277] on button "Cancel Order" at bounding box center [875, 264] width 94 height 29
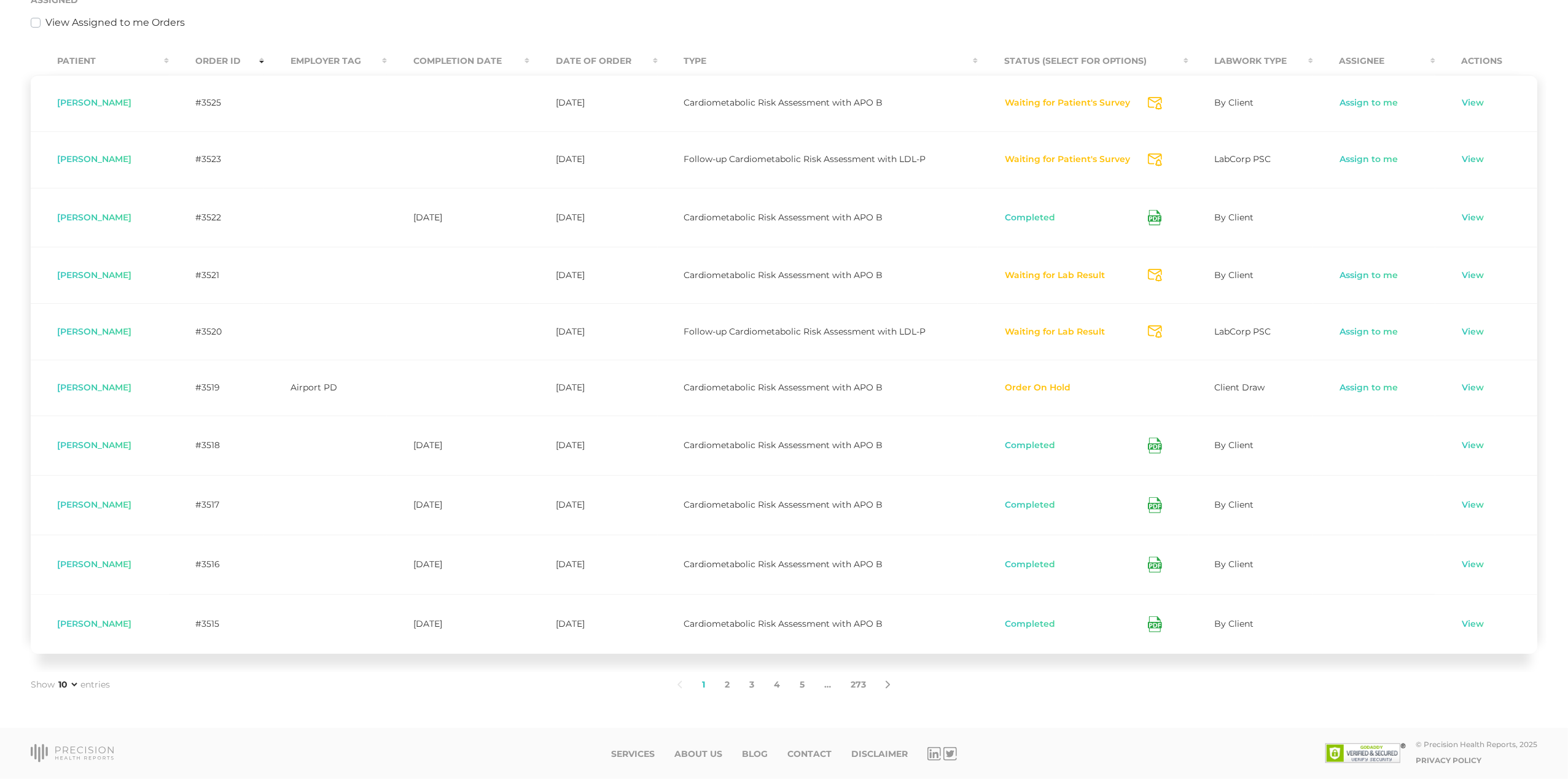
scroll to position [295, 0]
click at [731, 682] on link "2" at bounding box center [727, 685] width 25 height 26
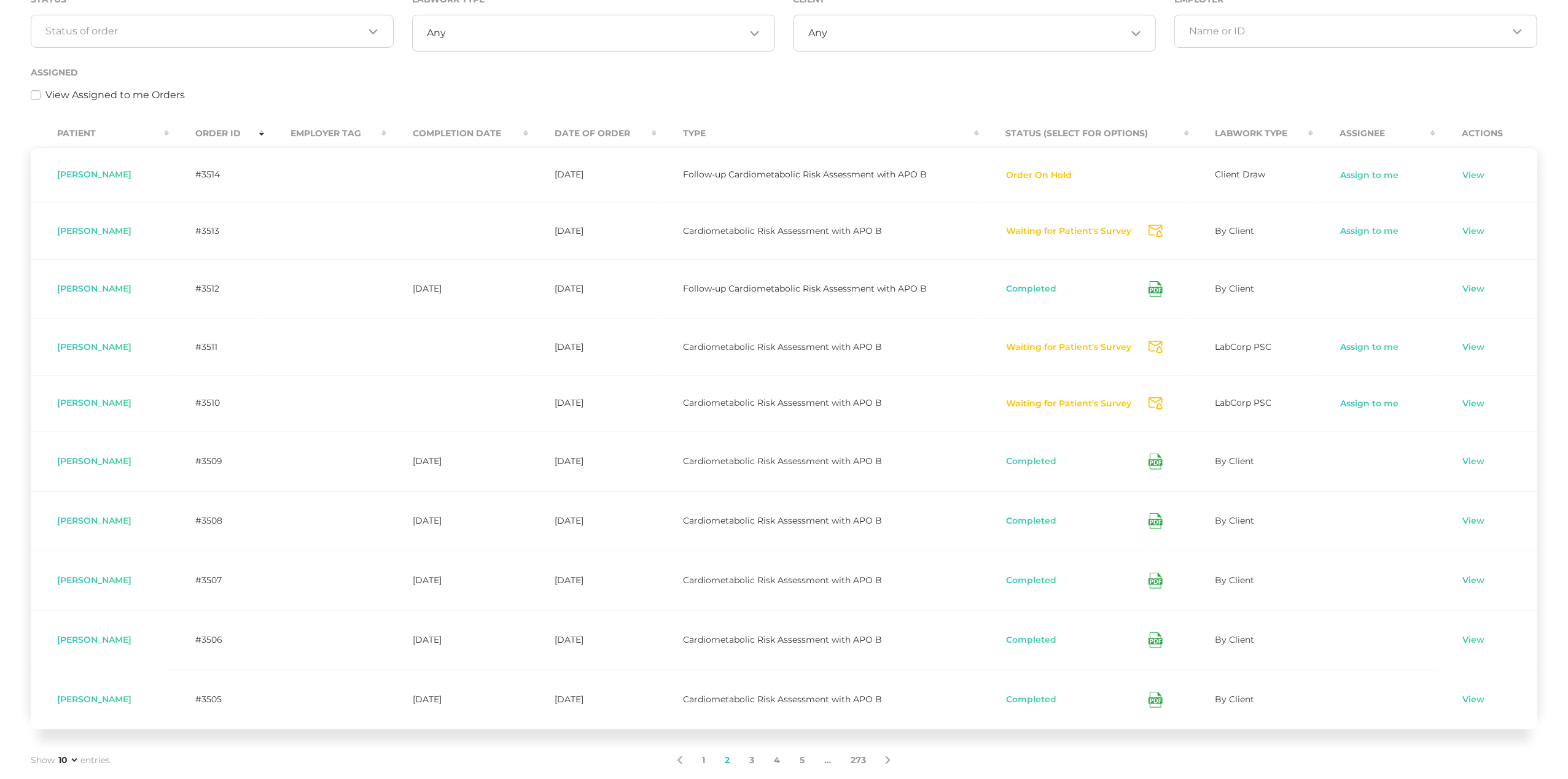
scroll to position [202, 0]
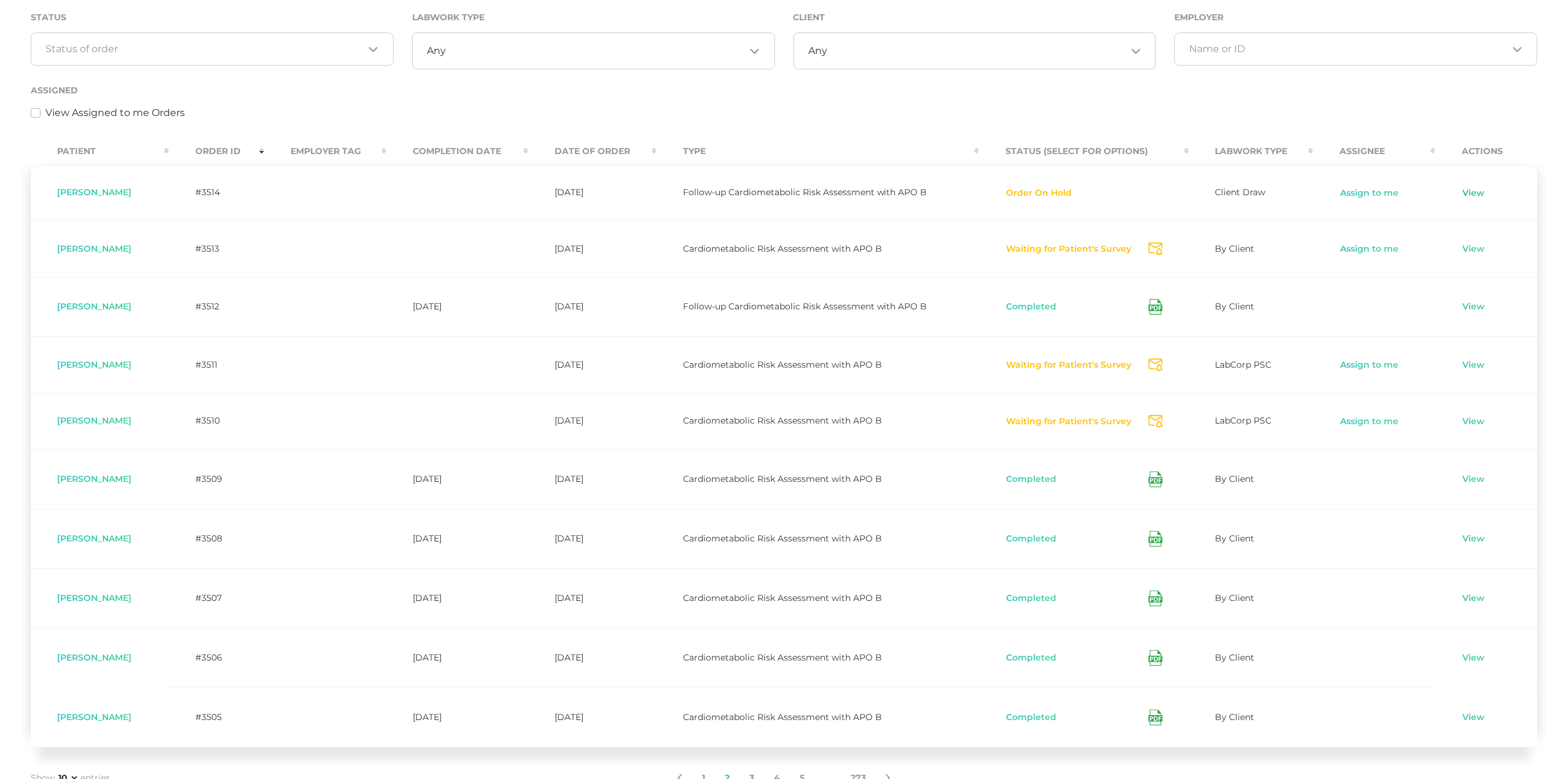
click at [1471, 194] on link "View" at bounding box center [1474, 194] width 24 height 12
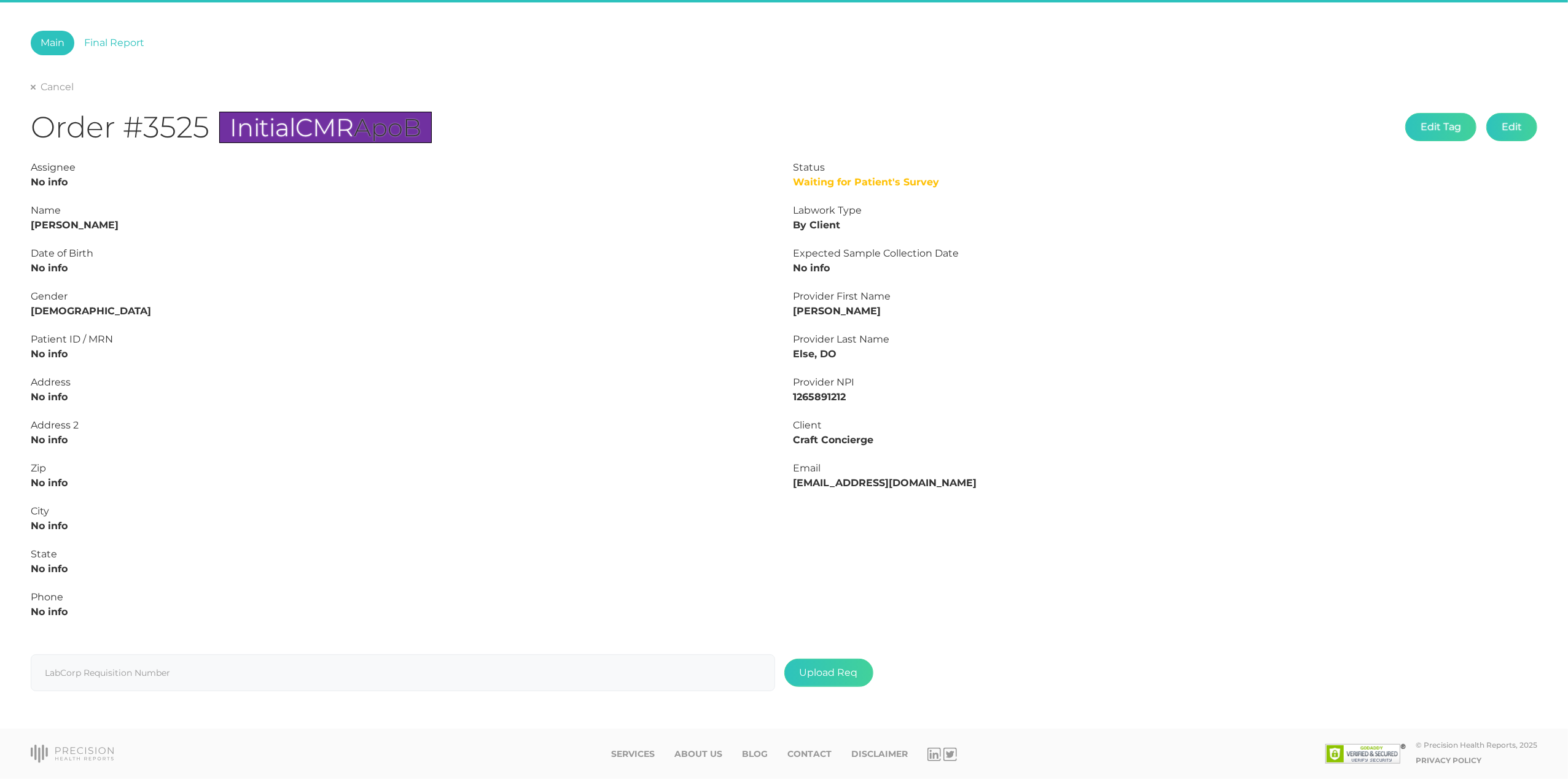
type input "L2506238309"
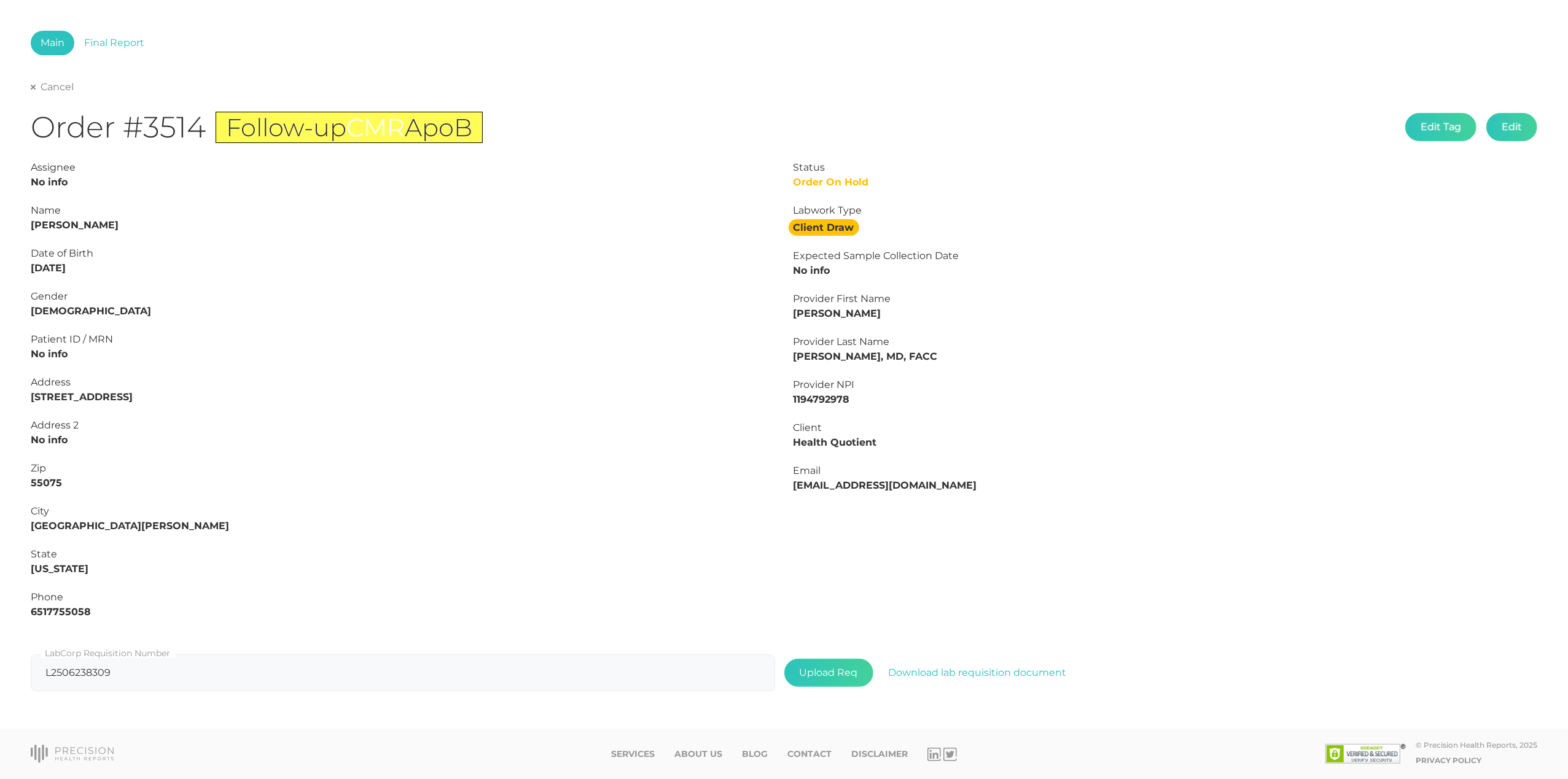
click at [56, 90] on link "Cancel" at bounding box center [52, 87] width 43 height 12
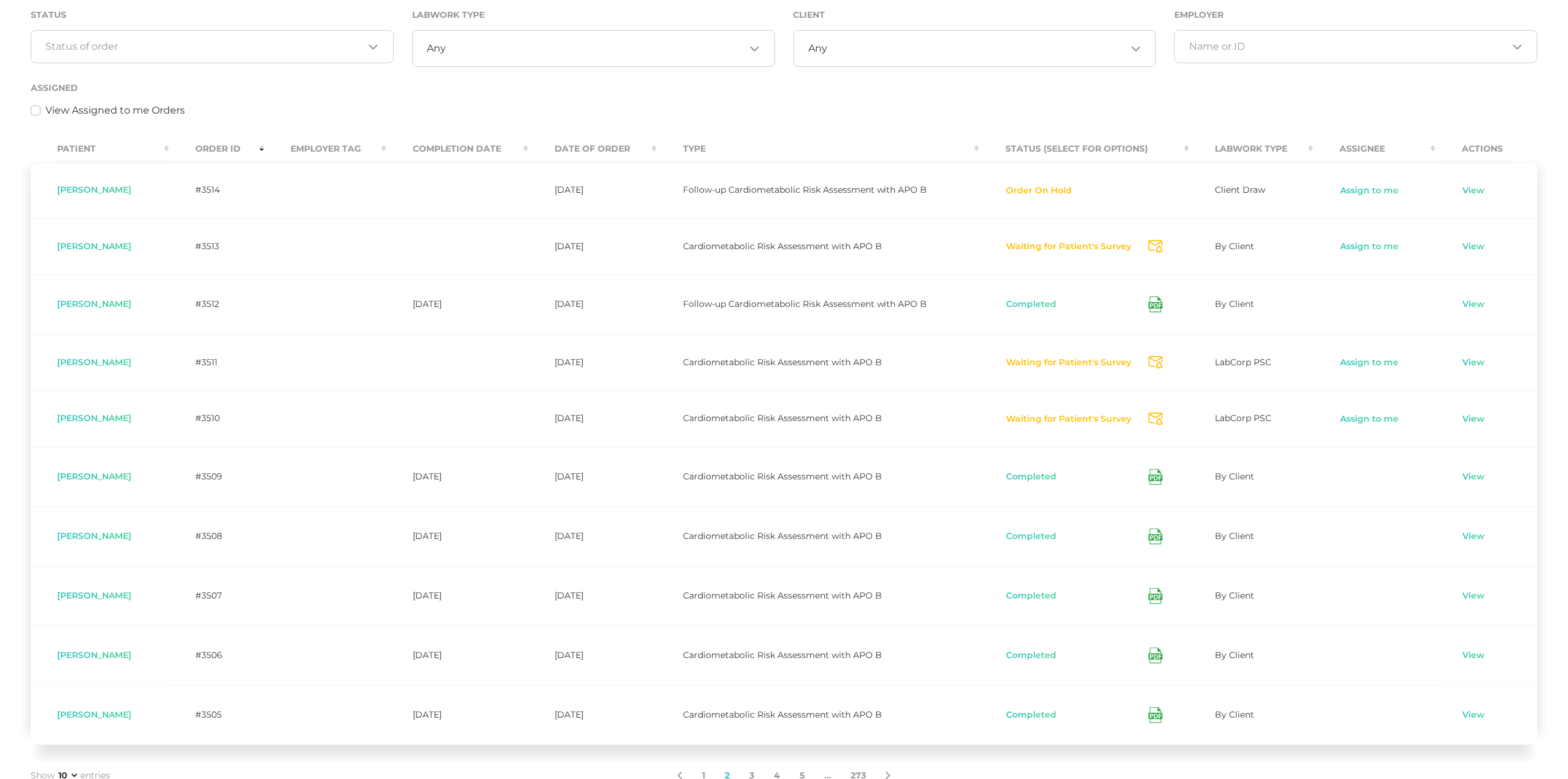
scroll to position [244, 0]
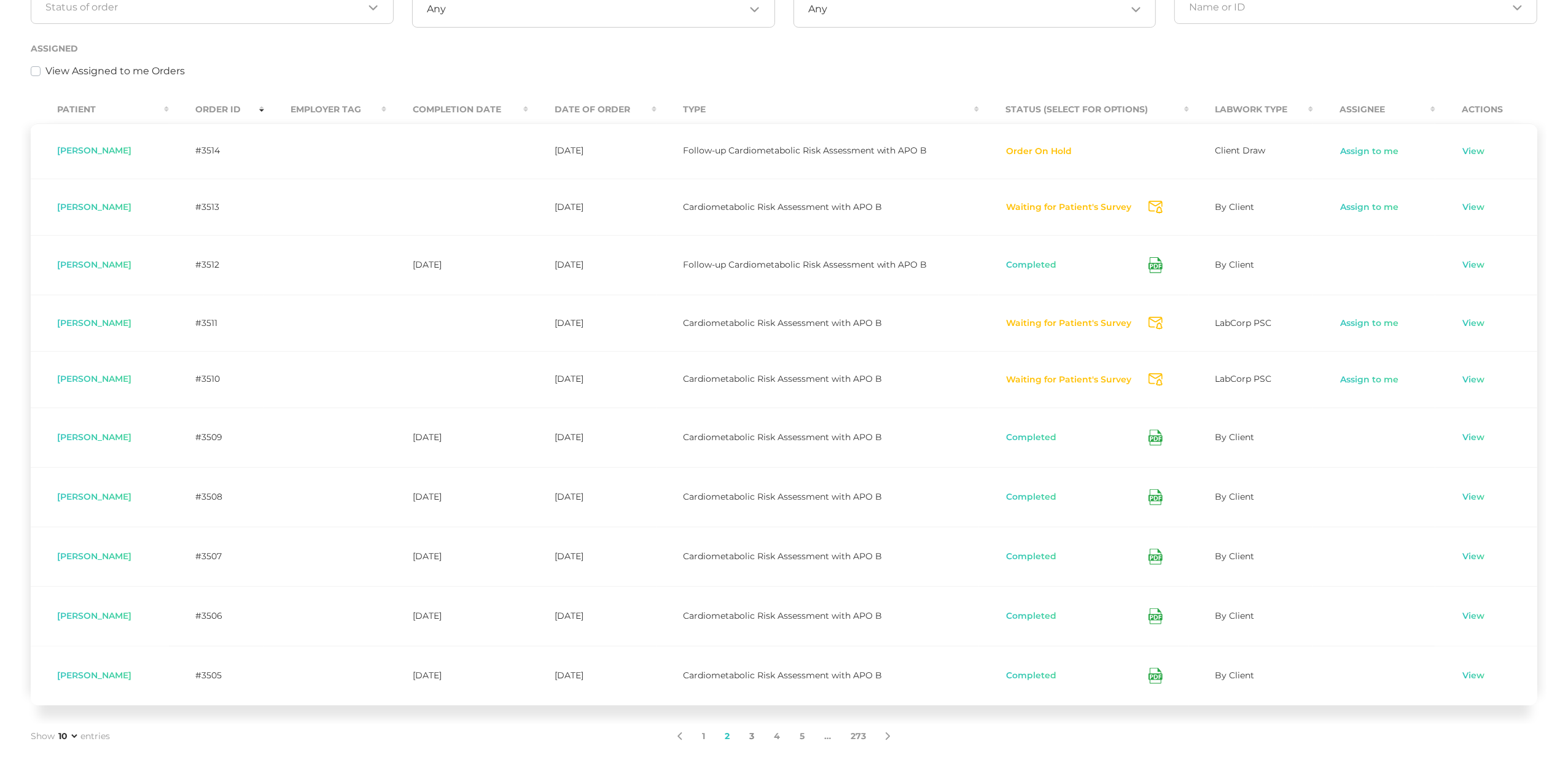
click at [748, 740] on link "3" at bounding box center [752, 737] width 25 height 26
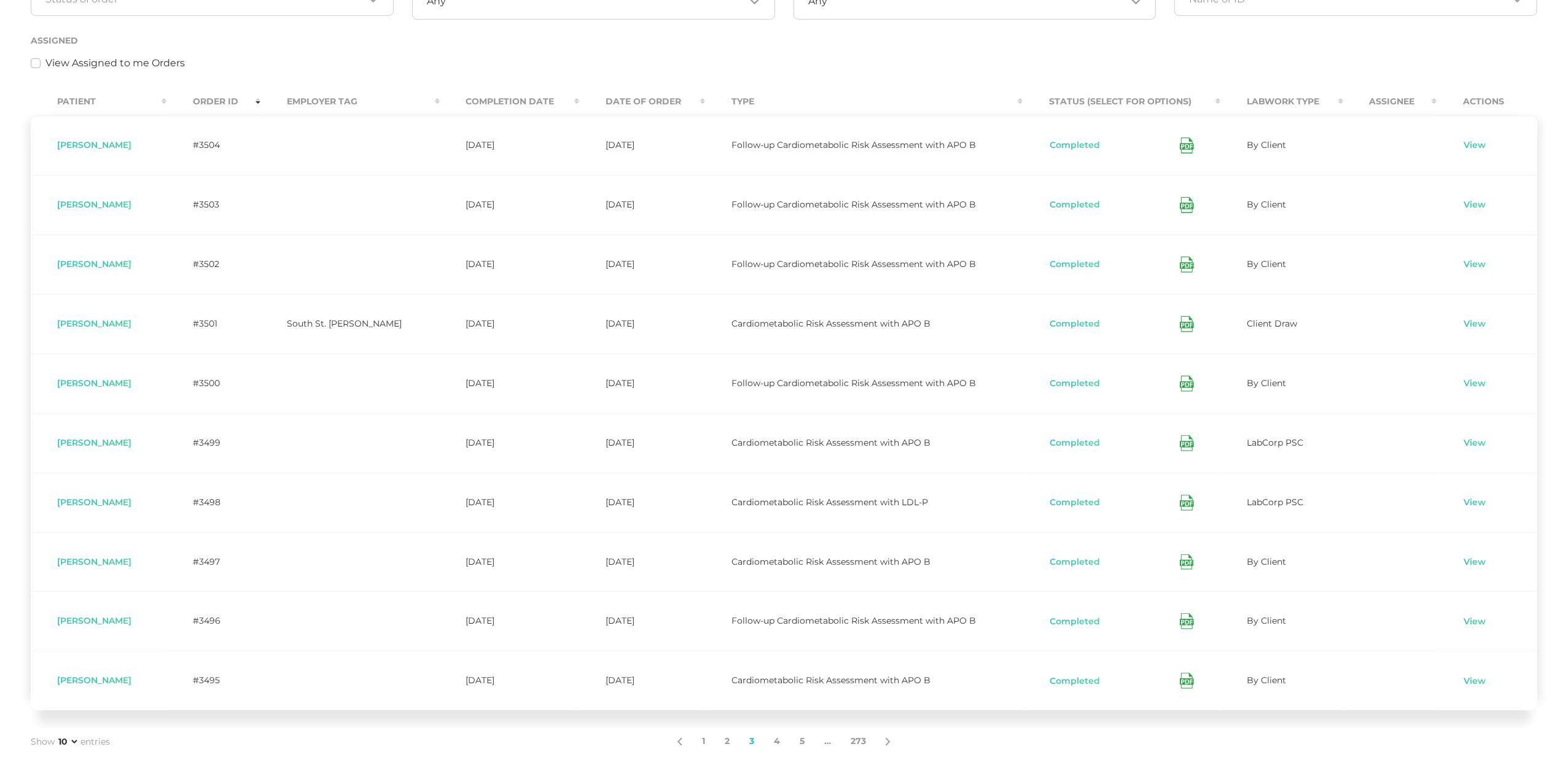
scroll to position [256, 0]
click at [777, 737] on link "4" at bounding box center [777, 738] width 26 height 26
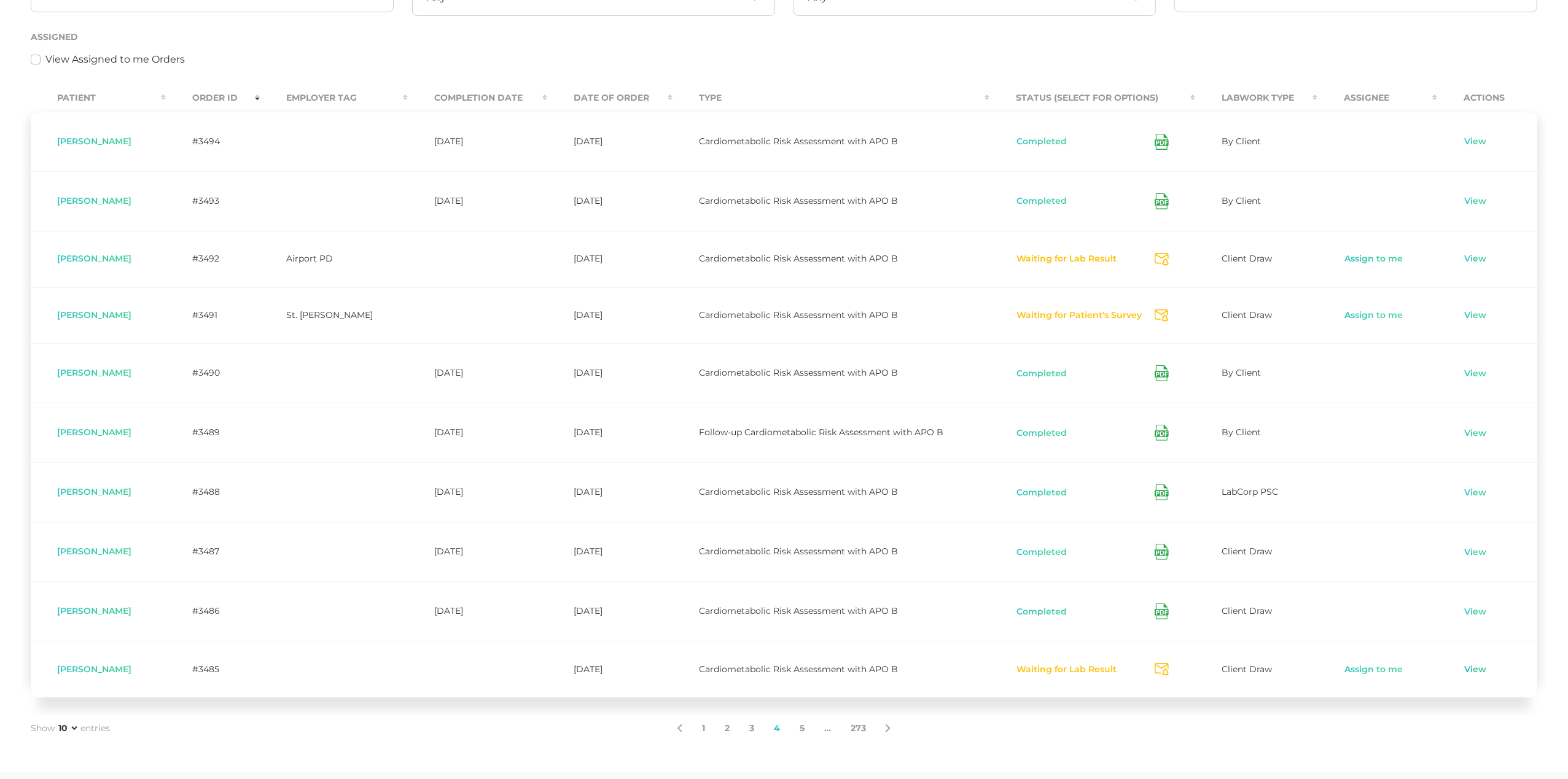
click at [1468, 671] on link "View" at bounding box center [1476, 670] width 24 height 12
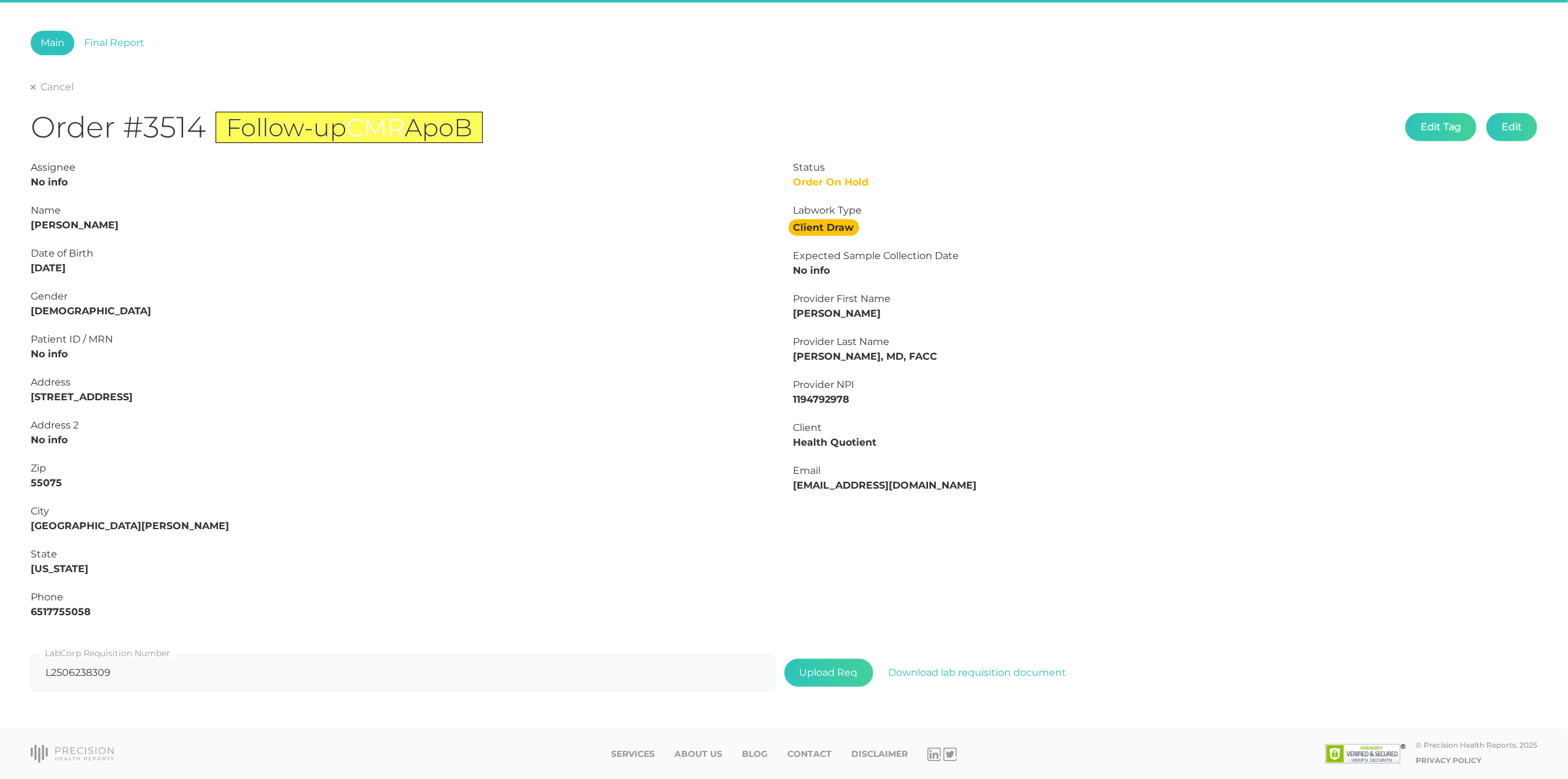
type input "L2506075739"
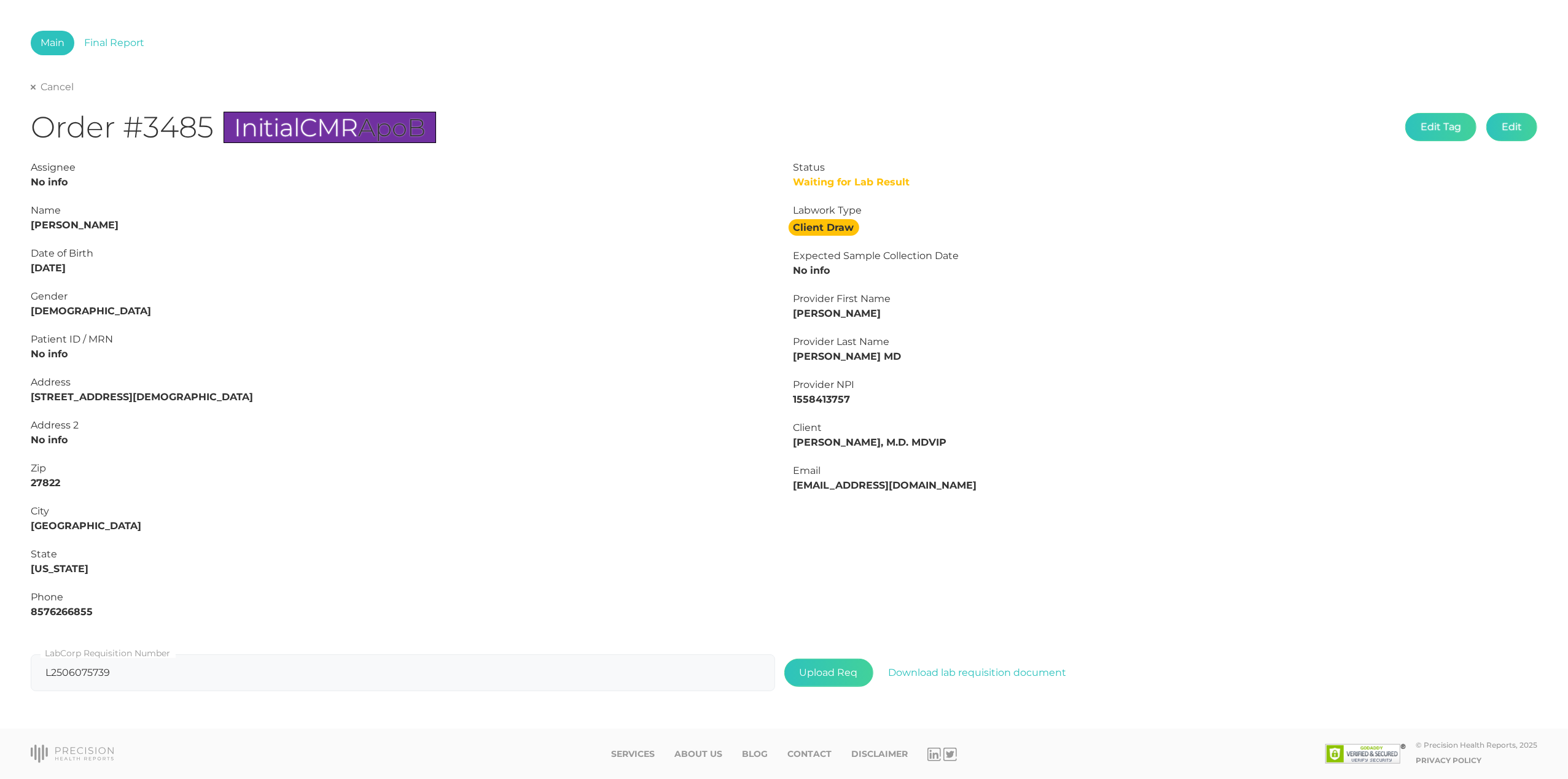
click at [62, 89] on link "Cancel" at bounding box center [52, 87] width 43 height 12
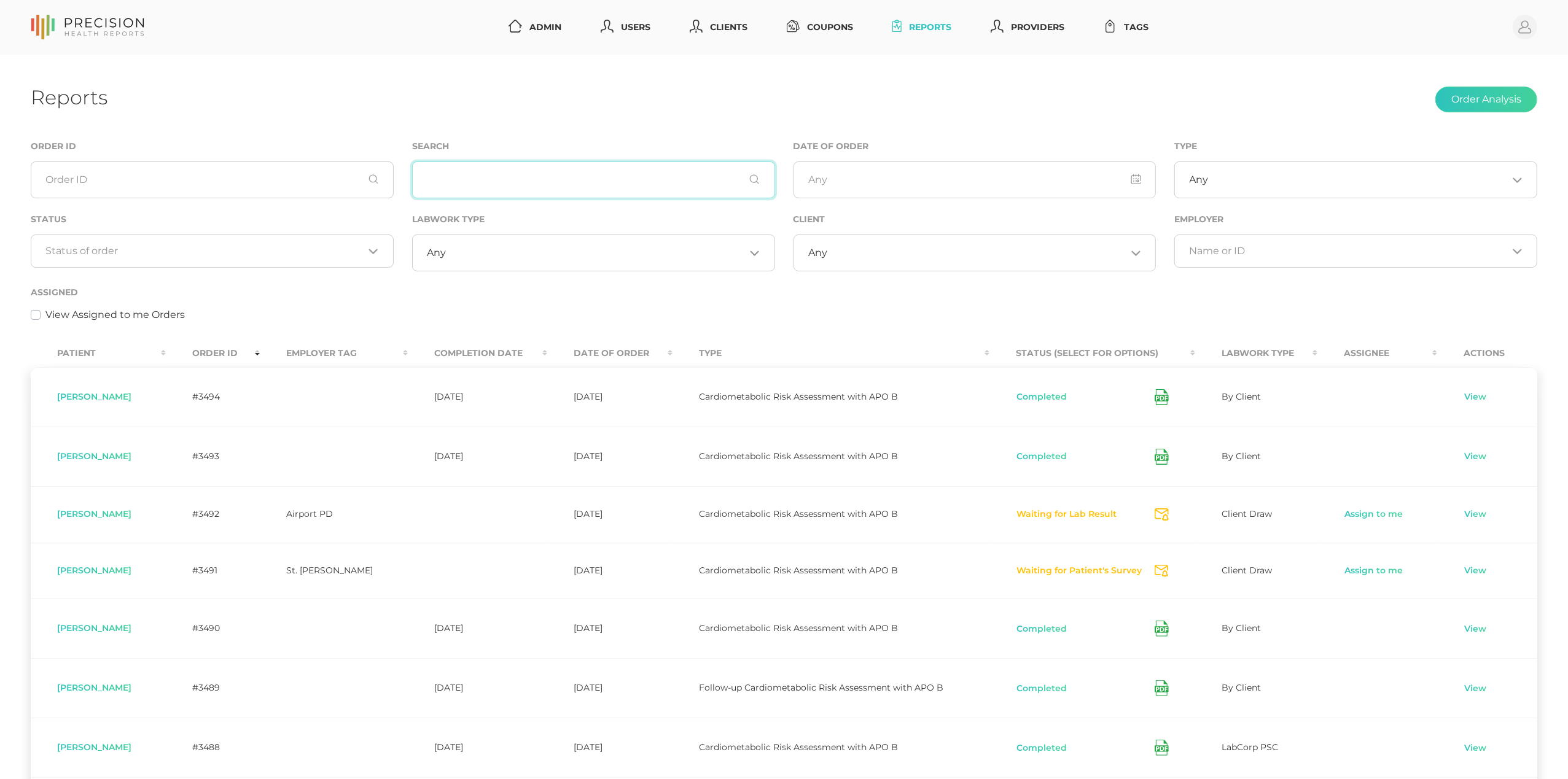
click at [524, 190] on input "text" at bounding box center [593, 179] width 363 height 37
paste input "[PERSON_NAME]"
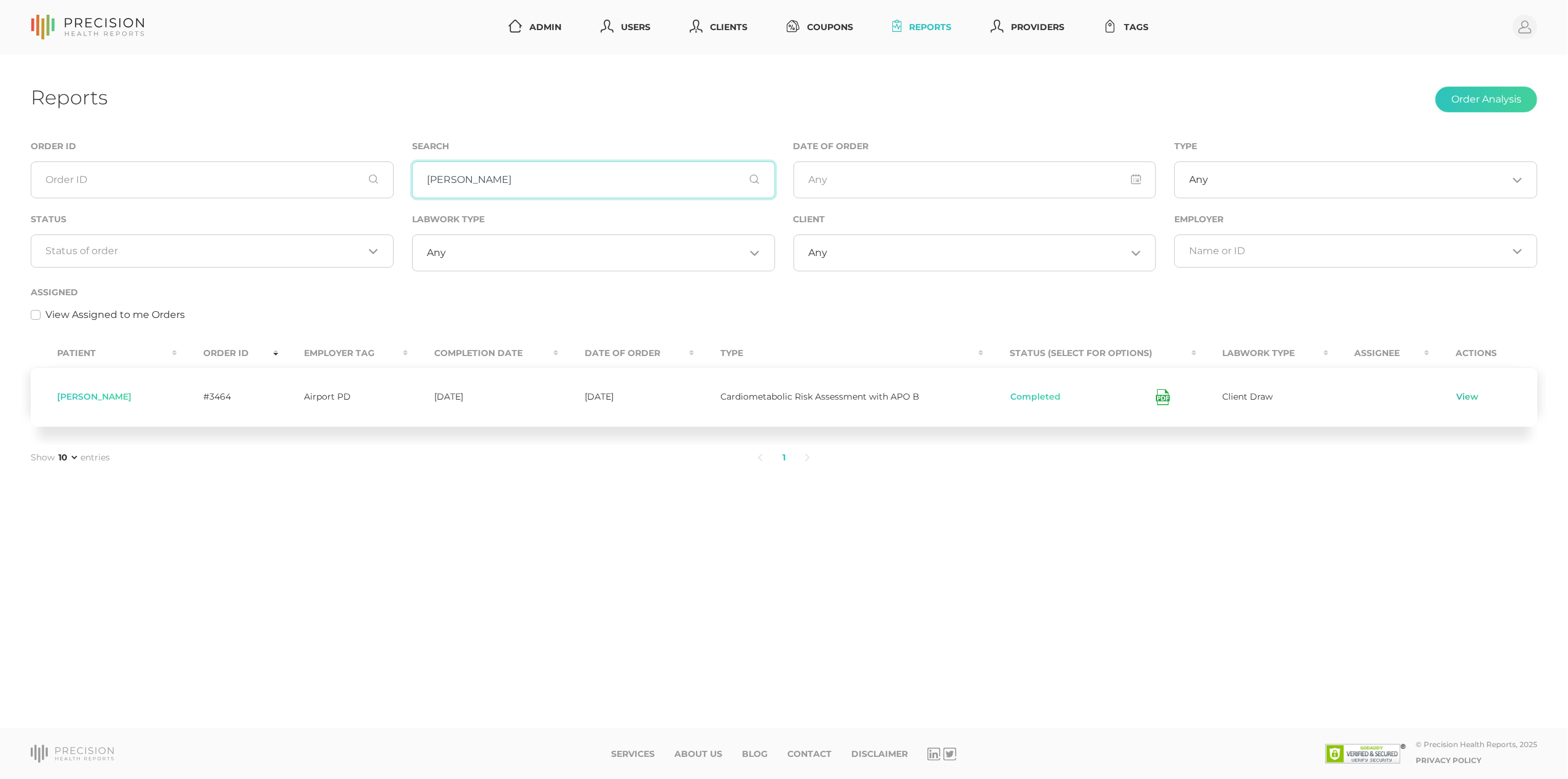
type input "[PERSON_NAME]"
click at [1476, 395] on link "View" at bounding box center [1467, 398] width 24 height 12
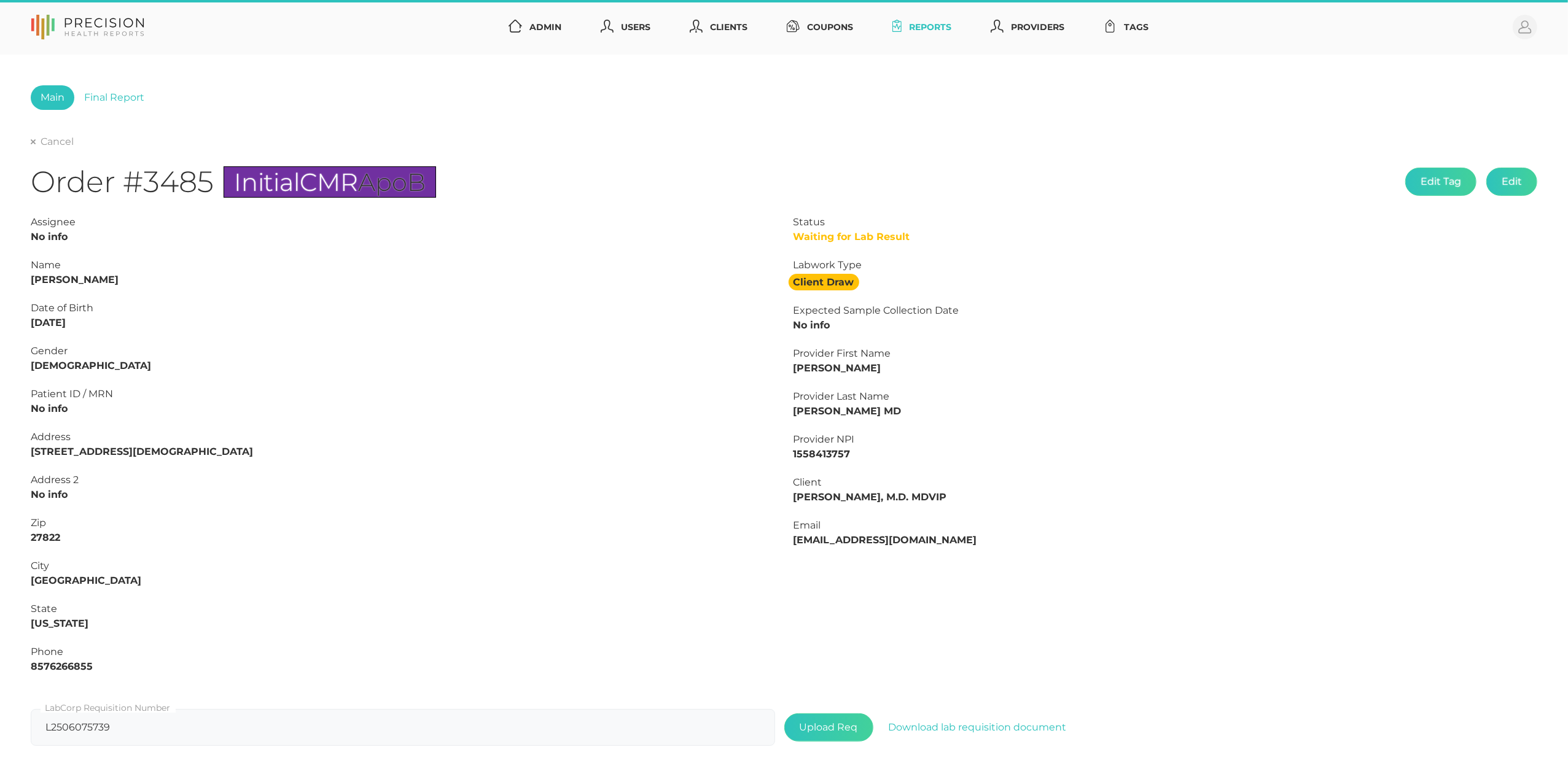
type input "L2505360644"
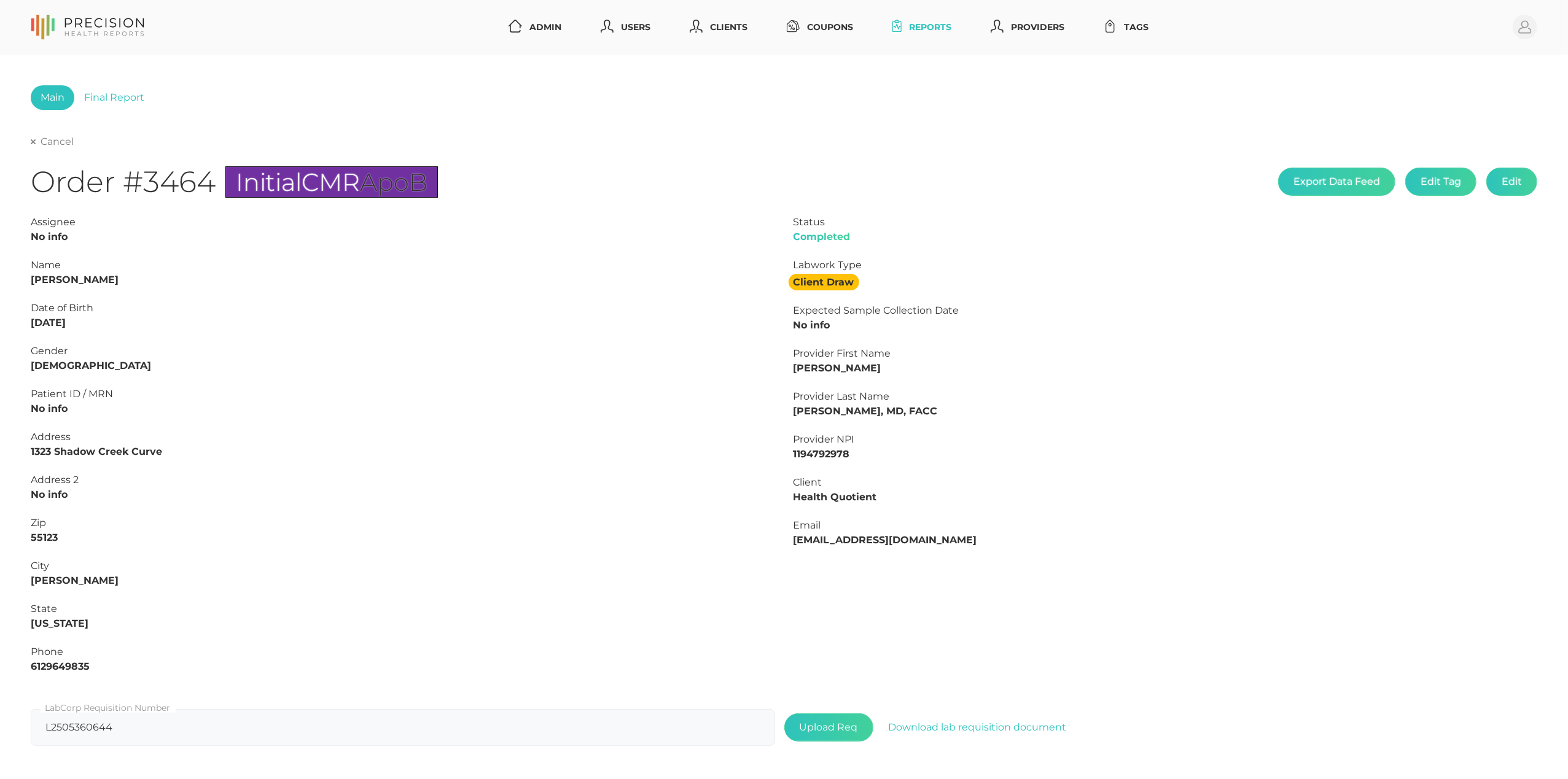
click at [50, 139] on link "Cancel" at bounding box center [52, 142] width 43 height 12
